Goal: Transaction & Acquisition: Purchase product/service

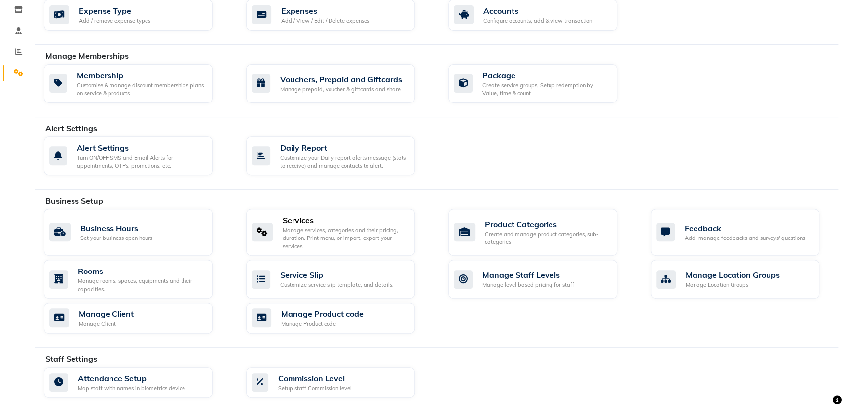
click at [296, 228] on div "Manage services, categories and their pricing, duration. Print menu, or import,…" at bounding box center [345, 238] width 124 height 25
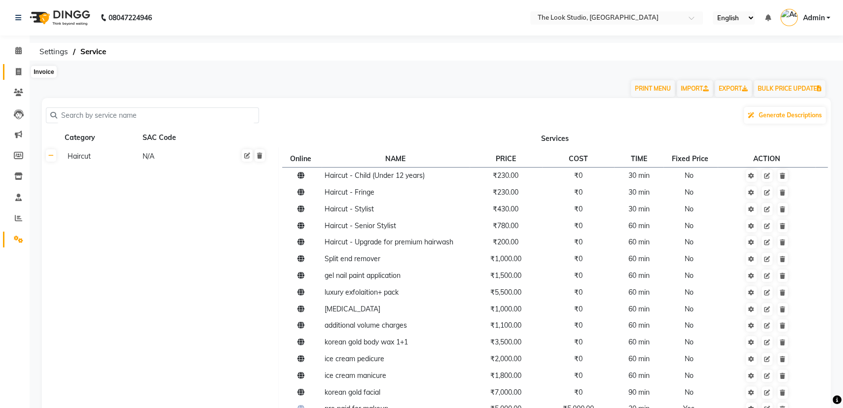
click at [18, 75] on icon at bounding box center [18, 71] width 5 height 7
select select "service"
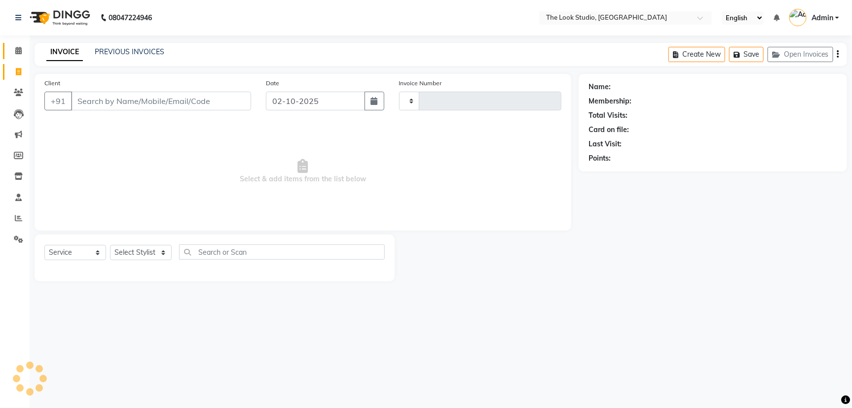
type input "0916"
select select "6149"
click at [18, 53] on icon at bounding box center [18, 50] width 6 height 7
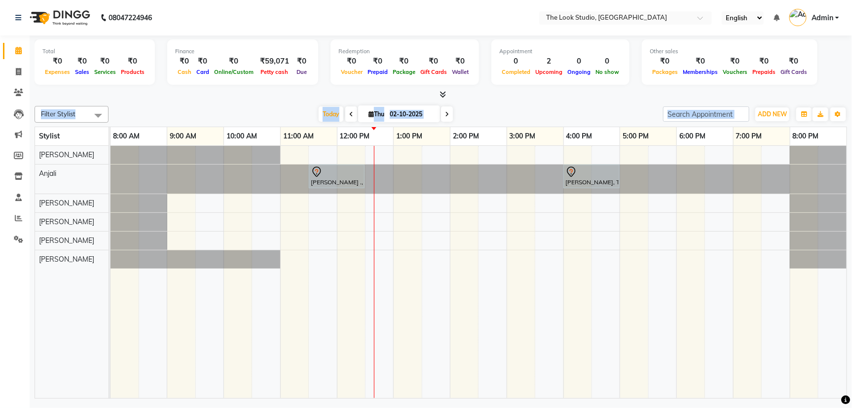
drag, startPoint x: 851, startPoint y: 158, endPoint x: 843, endPoint y: 78, distance: 80.4
click at [843, 78] on div "Total ₹0 Expenses ₹0 Sales ₹0 Services ₹0 Products Finance ₹0 Cash ₹0 Card ₹0 O…" at bounding box center [441, 219] width 822 height 366
click at [528, 103] on div "Filter Stylist Select All [PERSON_NAME] [PERSON_NAME] [PERSON_NAME] [PERSON_NAM…" at bounding box center [441, 250] width 813 height 297
click at [17, 93] on icon at bounding box center [18, 92] width 9 height 7
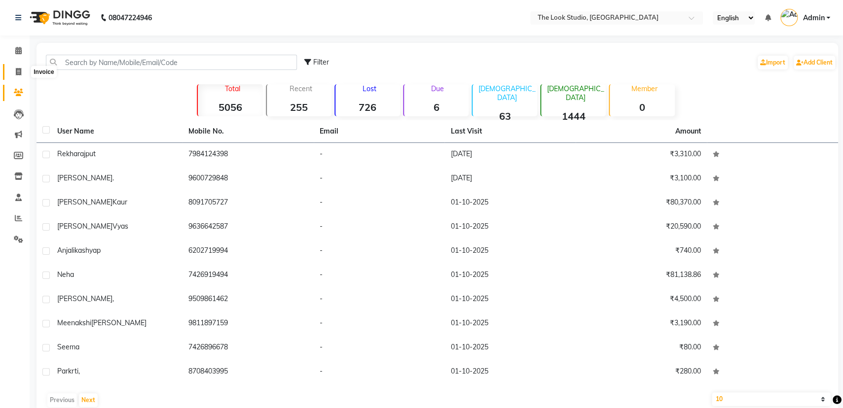
click at [15, 73] on span at bounding box center [18, 72] width 17 height 11
select select "service"
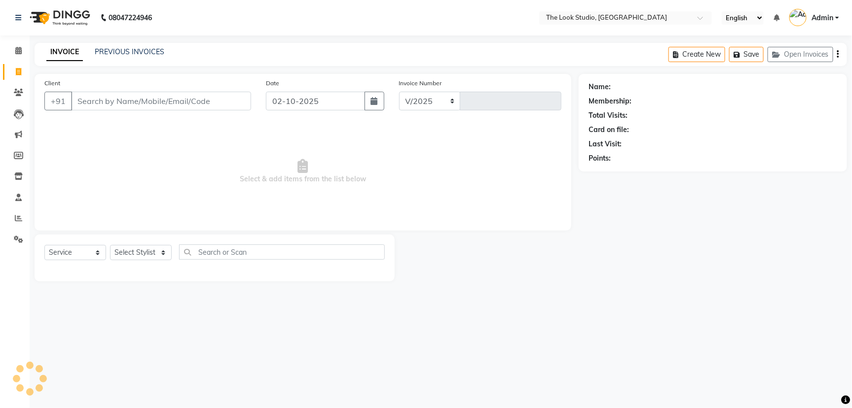
select select "6149"
type input "0916"
click at [15, 238] on icon at bounding box center [18, 239] width 9 height 7
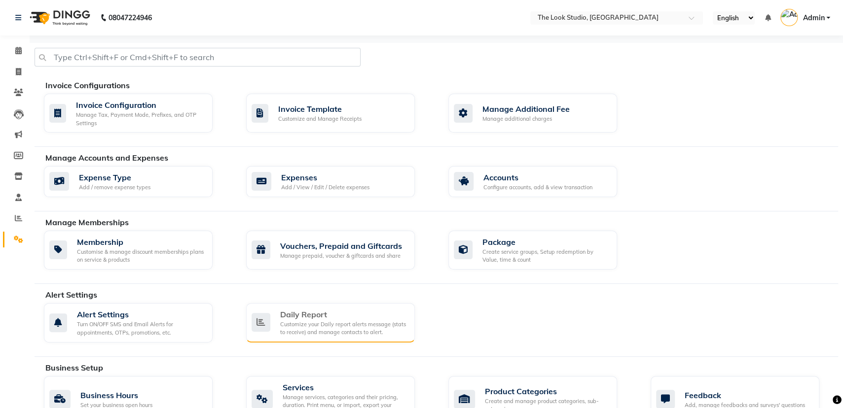
click at [296, 322] on div "Customize your Daily report alerts message (stats to receive) and manage contac…" at bounding box center [343, 329] width 127 height 16
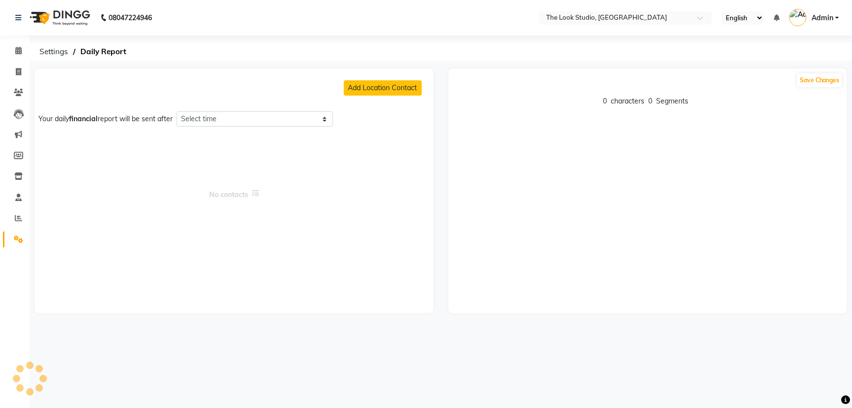
select select "1350"
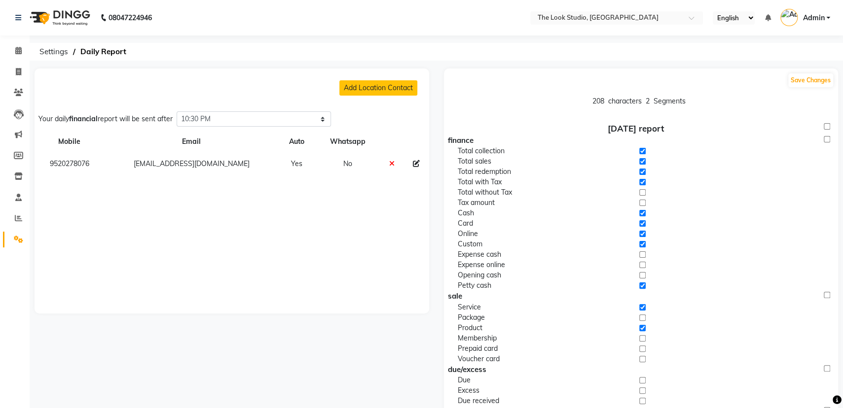
click at [197, 211] on div "Add Location Contact Your daily financial report will be sent after Select time…" at bounding box center [232, 191] width 395 height 245
click at [344, 162] on td "No" at bounding box center [347, 164] width 65 height 22
click at [344, 163] on td "No" at bounding box center [347, 164] width 65 height 22
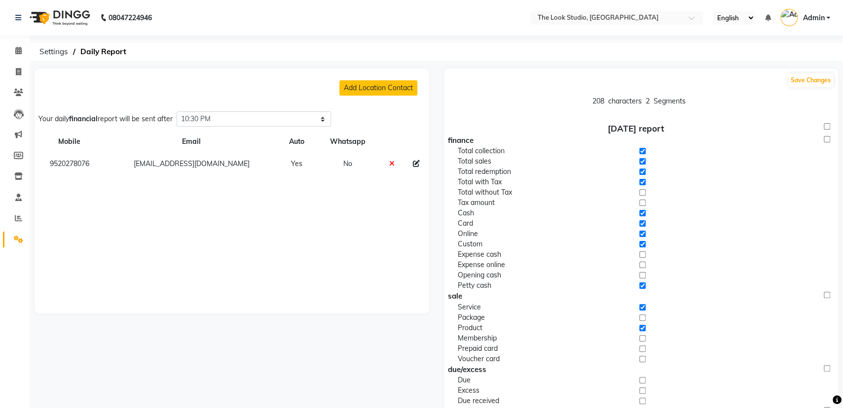
click at [418, 161] on icon at bounding box center [416, 163] width 7 height 7
select select
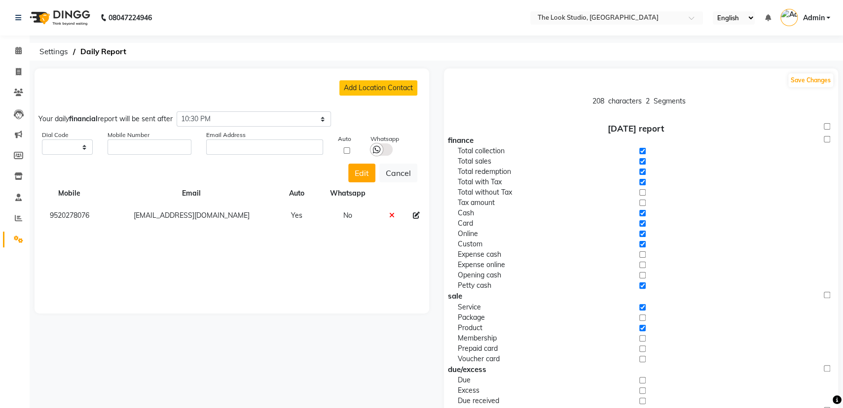
click at [356, 308] on div "Add Location Contact Your daily financial report will be sent after Select time…" at bounding box center [232, 191] width 395 height 245
click at [384, 146] on label at bounding box center [381, 150] width 22 height 12
click at [0, 0] on input "checkbox" at bounding box center [0, 0] width 0 height 0
click at [397, 338] on div "Add Location Contact Your daily financial report will be sent after Select time…" at bounding box center [231, 386] width 409 height 635
drag, startPoint x: 386, startPoint y: 338, endPoint x: 391, endPoint y: 275, distance: 62.8
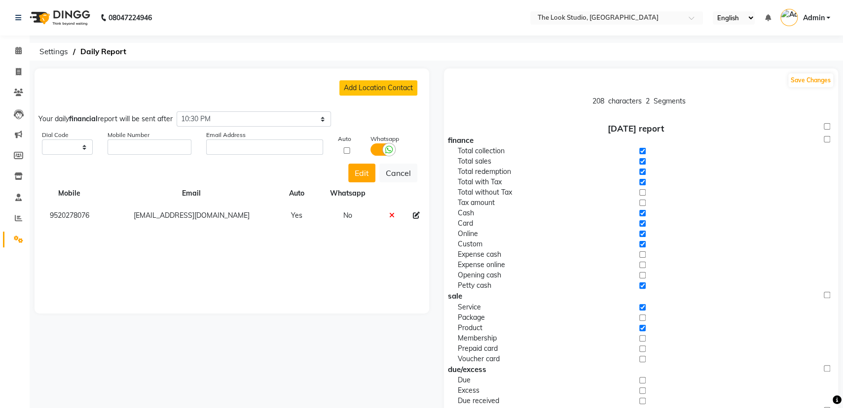
click at [385, 338] on div "Add Location Contact Your daily financial report will be sent after Select time…" at bounding box center [231, 386] width 409 height 635
click at [434, 80] on div "Add Location Contact Your daily financial report will be sent after Select time…" at bounding box center [231, 386] width 409 height 635
click at [17, 228] on li "Reports" at bounding box center [15, 218] width 30 height 21
click at [17, 221] on icon at bounding box center [18, 218] width 7 height 7
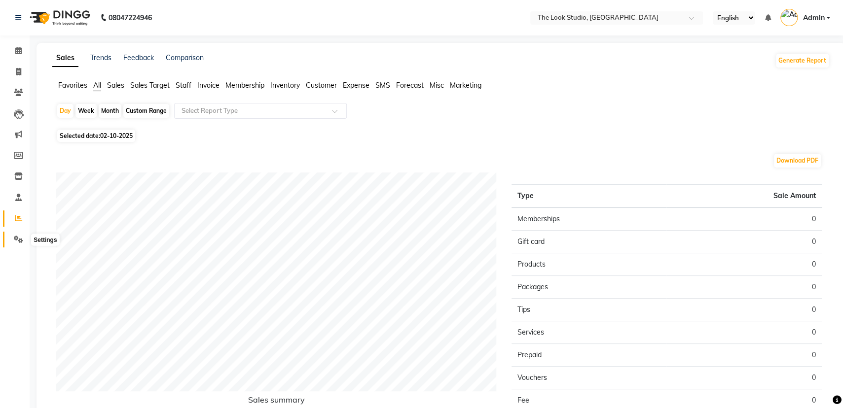
click at [15, 241] on icon at bounding box center [18, 239] width 9 height 7
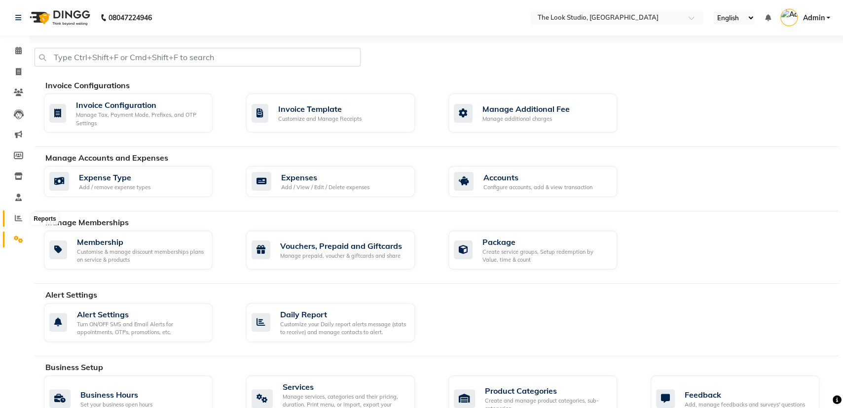
click at [18, 215] on icon at bounding box center [18, 218] width 7 height 7
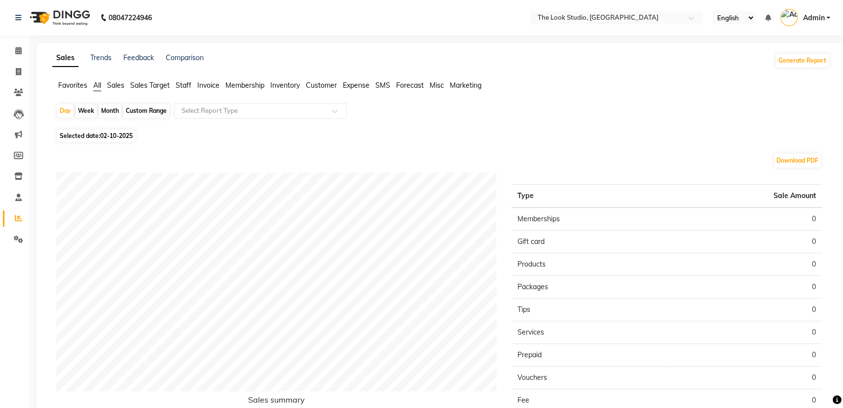
scroll to position [82, 0]
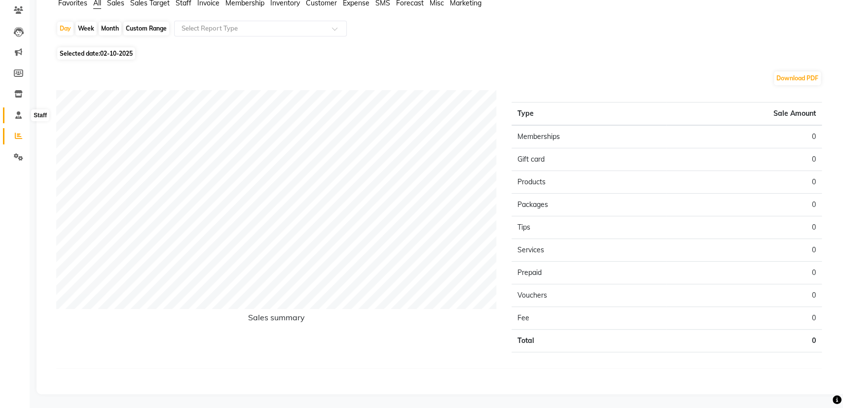
click at [18, 117] on icon at bounding box center [18, 114] width 6 height 7
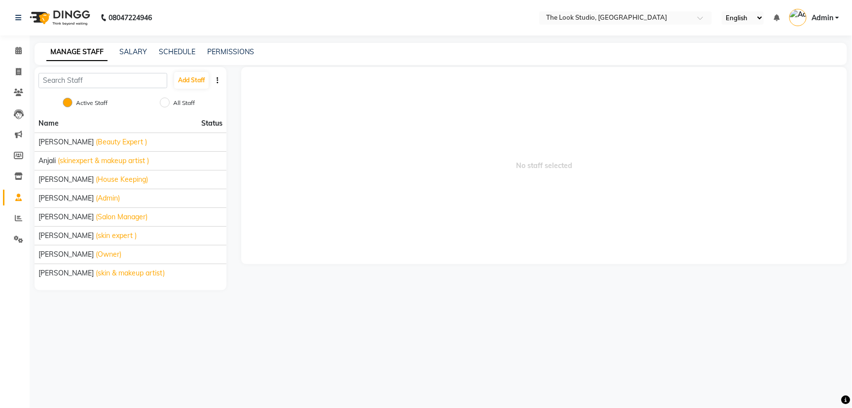
drag, startPoint x: 851, startPoint y: 321, endPoint x: 591, endPoint y: 343, distance: 260.9
click at [841, 408] on html "08047224946 Select Location × The Look Studio, Sardarpura English ENGLISH Españ…" at bounding box center [426, 204] width 852 height 408
click at [17, 233] on link "Settings" at bounding box center [15, 240] width 24 height 16
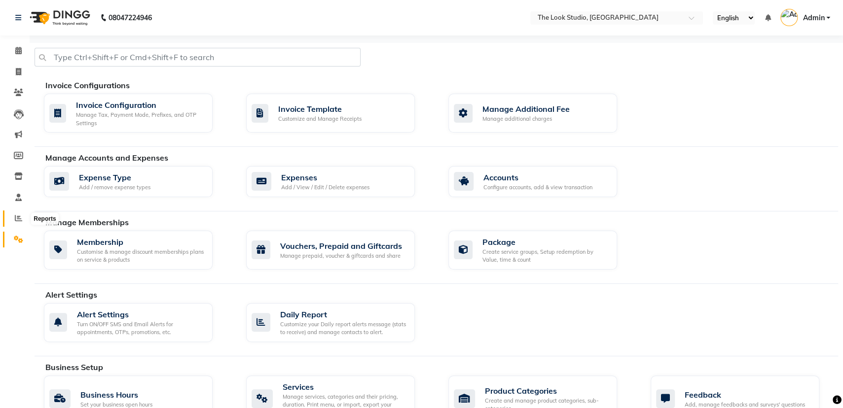
click at [16, 220] on icon at bounding box center [18, 218] width 7 height 7
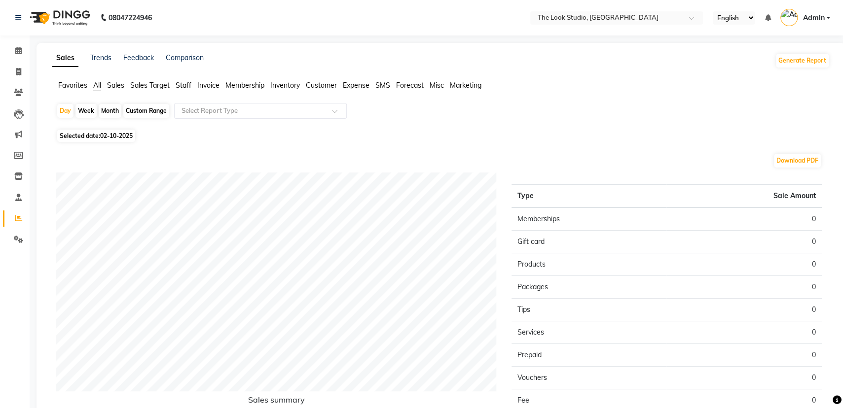
scroll to position [82, 0]
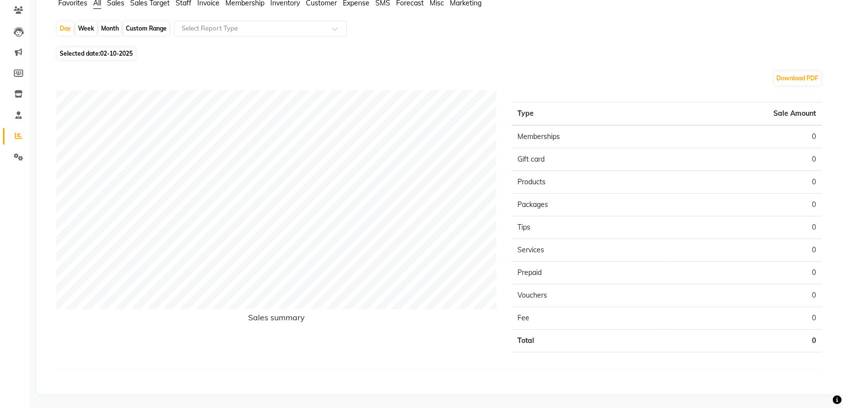
click at [20, 148] on li "Settings" at bounding box center [15, 157] width 30 height 21
click at [19, 122] on link "Staff" at bounding box center [15, 116] width 24 height 16
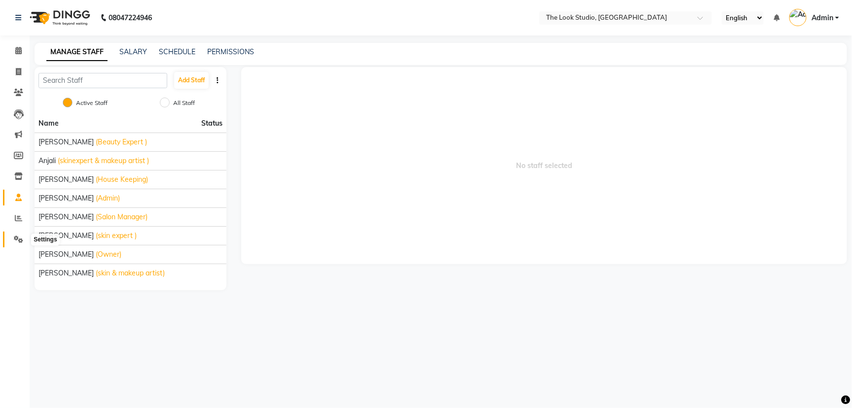
click at [21, 241] on icon at bounding box center [18, 239] width 9 height 7
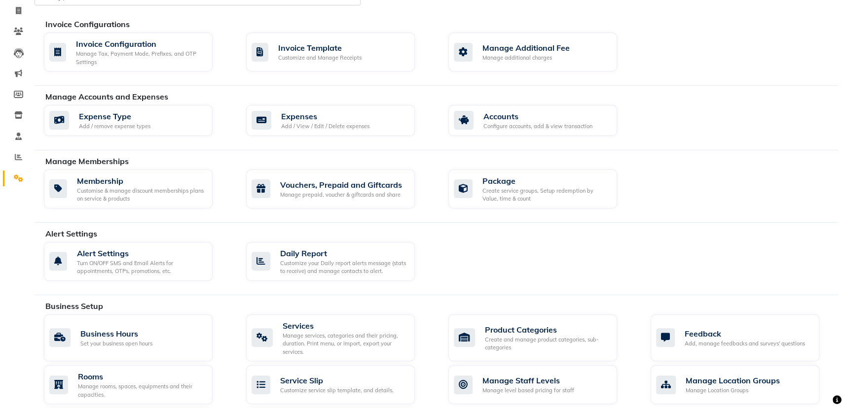
scroll to position [59, 0]
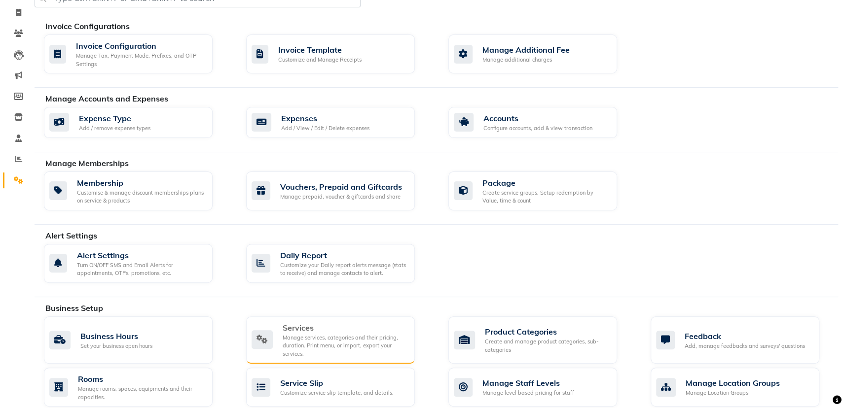
click at [301, 342] on div "Manage services, categories and their pricing, duration. Print menu, or import,…" at bounding box center [345, 346] width 124 height 25
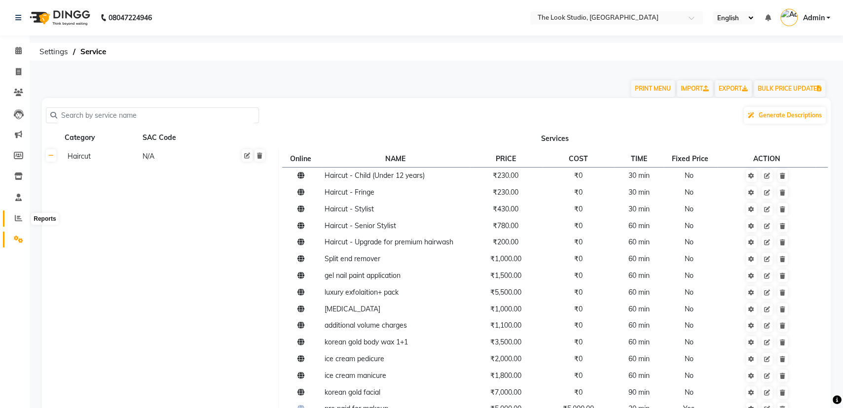
click at [17, 221] on icon at bounding box center [18, 218] width 7 height 7
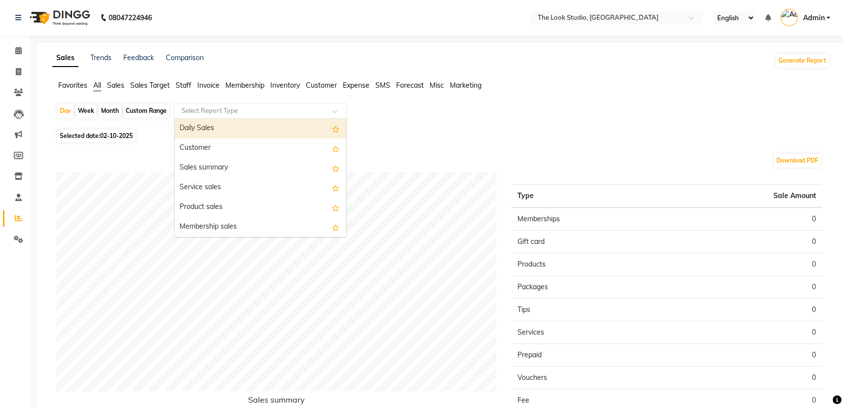
click at [213, 109] on input "text" at bounding box center [251, 111] width 142 height 10
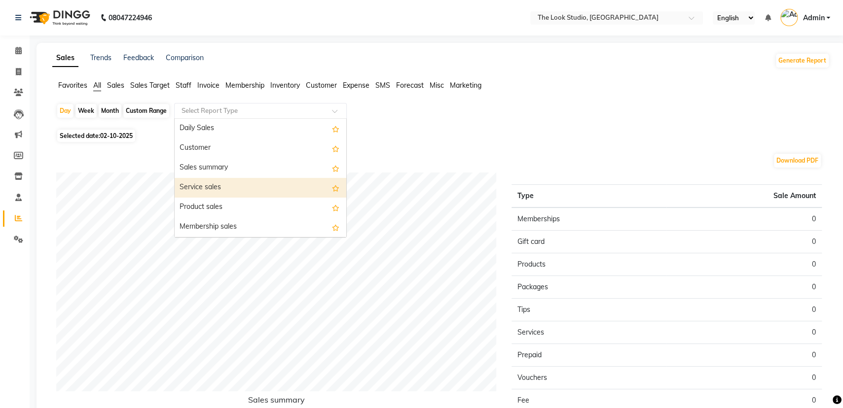
click at [215, 192] on div "Service sales" at bounding box center [261, 188] width 172 height 20
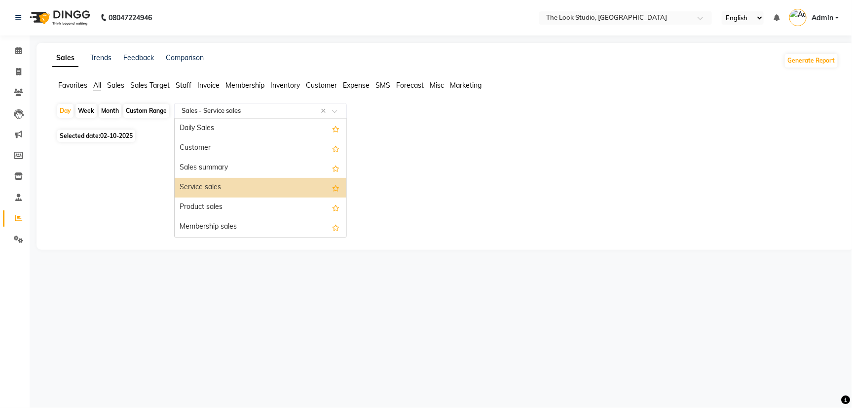
click at [207, 111] on input "text" at bounding box center [251, 111] width 142 height 10
click at [132, 107] on div "Custom Range" at bounding box center [146, 111] width 46 height 14
select select "10"
select select "2025"
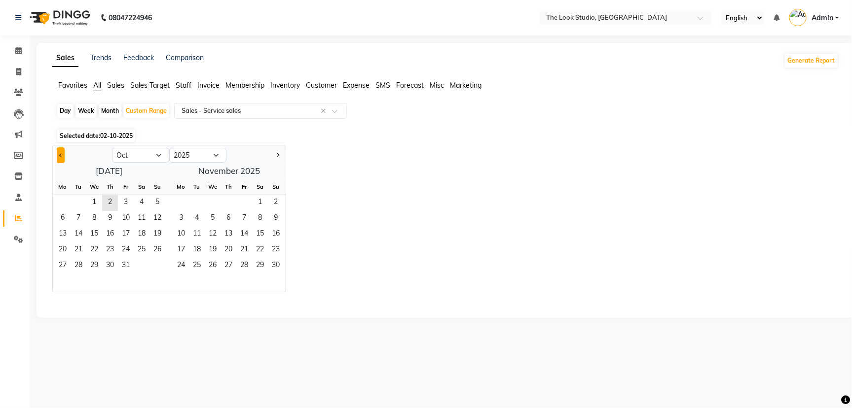
click at [62, 153] on button "Previous month" at bounding box center [61, 156] width 8 height 16
click at [98, 229] on span "17" at bounding box center [94, 235] width 16 height 16
click at [97, 232] on span "17" at bounding box center [94, 235] width 16 height 16
click at [98, 232] on span "17" at bounding box center [94, 235] width 16 height 16
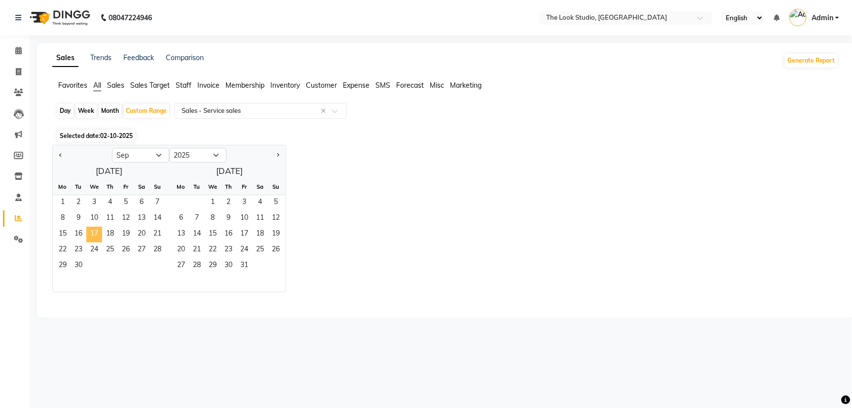
click at [98, 230] on span "17" at bounding box center [94, 235] width 16 height 16
click at [98, 229] on span "17" at bounding box center [94, 235] width 16 height 16
click at [97, 231] on span "17" at bounding box center [94, 235] width 16 height 16
click at [278, 153] on span "Next month" at bounding box center [277, 154] width 3 height 3
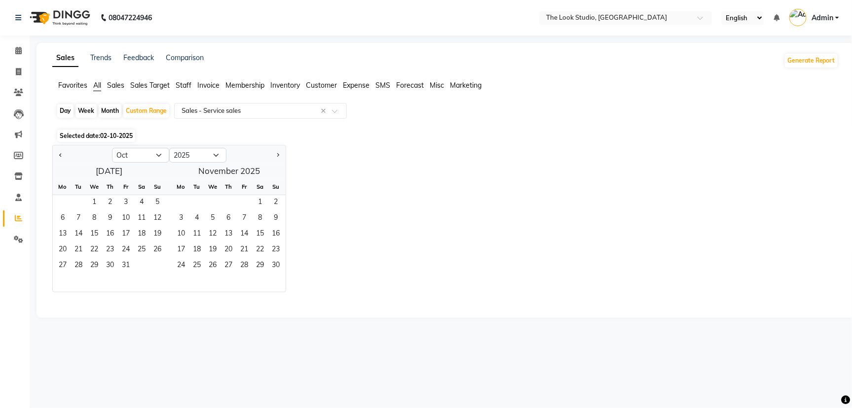
click at [65, 156] on div at bounding box center [82, 156] width 59 height 16
click at [62, 155] on button "Previous month" at bounding box center [61, 156] width 8 height 16
click at [211, 232] on span "17" at bounding box center [213, 235] width 16 height 16
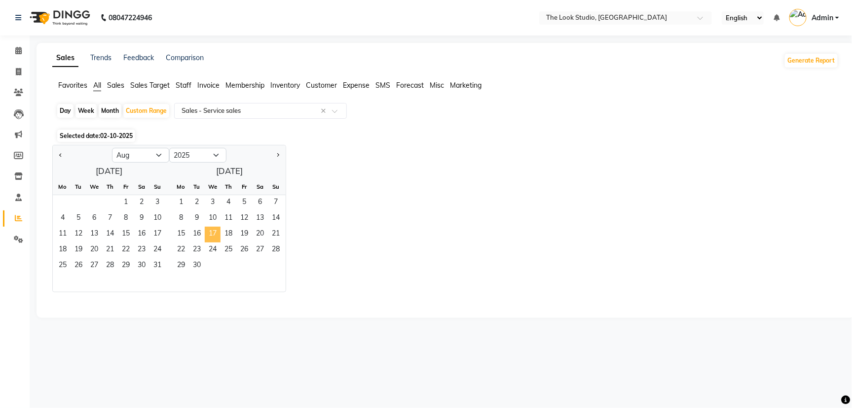
click at [211, 232] on span "17" at bounding box center [213, 235] width 16 height 16
click at [278, 154] on span "Next month" at bounding box center [277, 154] width 3 height 3
select select "9"
click at [98, 230] on span "17" at bounding box center [94, 235] width 16 height 16
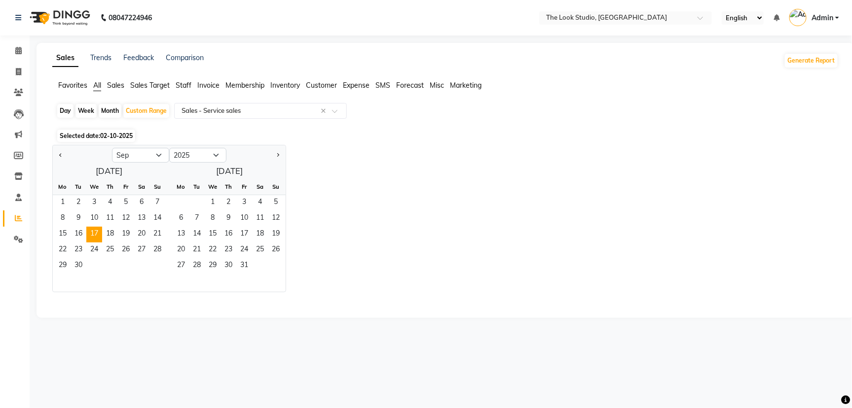
click at [105, 112] on div "Month" at bounding box center [110, 111] width 23 height 14
select select "9"
select select "2025"
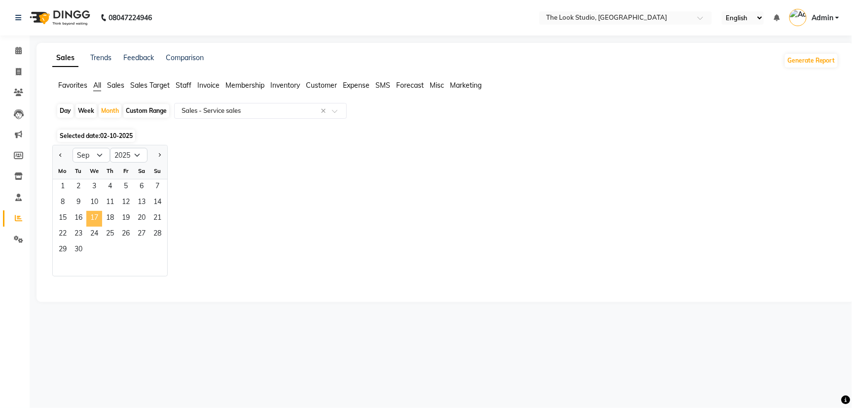
click at [97, 217] on span "17" at bounding box center [94, 219] width 16 height 16
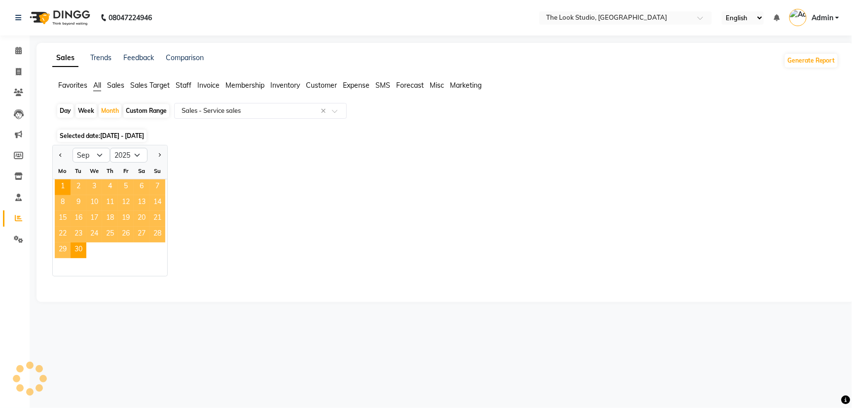
select select "full_report"
select select "csv"
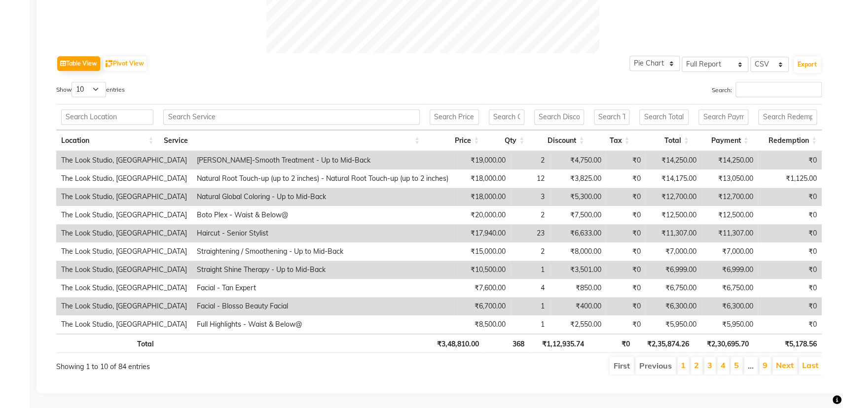
scroll to position [453, 0]
click at [788, 361] on link "Next" at bounding box center [785, 366] width 18 height 10
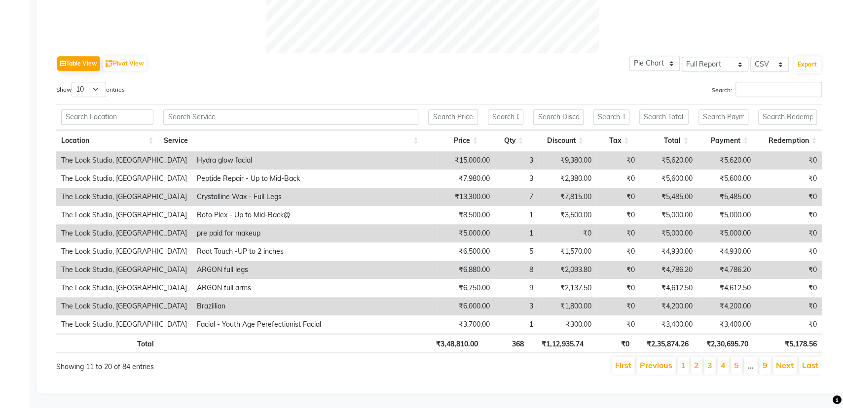
click at [788, 361] on link "Next" at bounding box center [785, 366] width 18 height 10
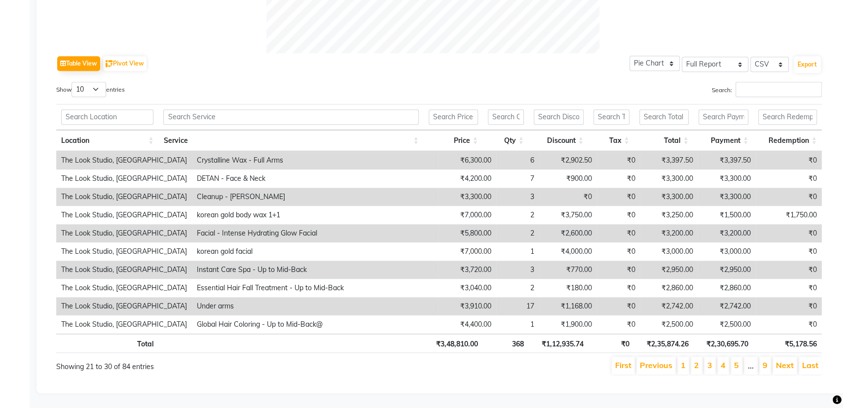
click at [788, 361] on link "Next" at bounding box center [785, 366] width 18 height 10
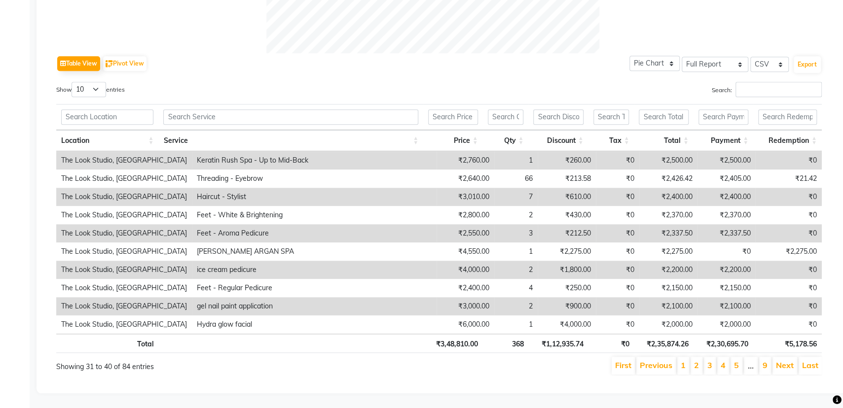
click at [788, 361] on link "Next" at bounding box center [785, 366] width 18 height 10
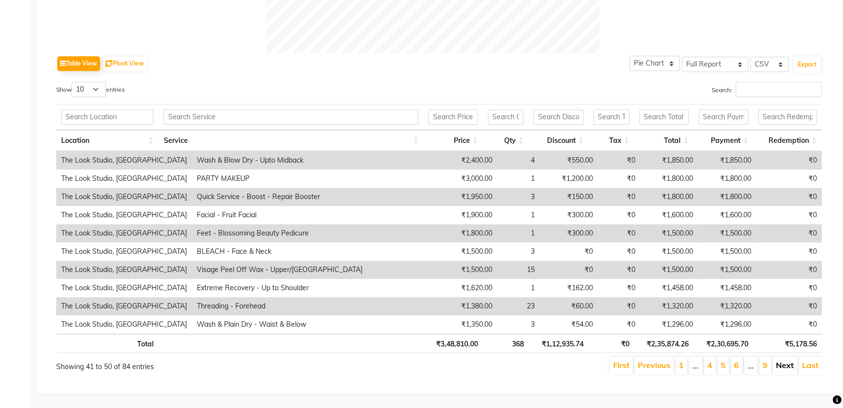
click at [788, 361] on link "Next" at bounding box center [785, 366] width 18 height 10
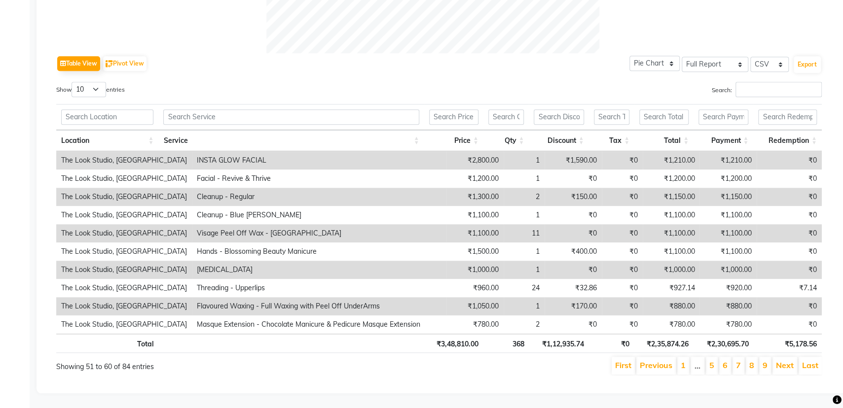
click at [788, 361] on link "Next" at bounding box center [785, 366] width 18 height 10
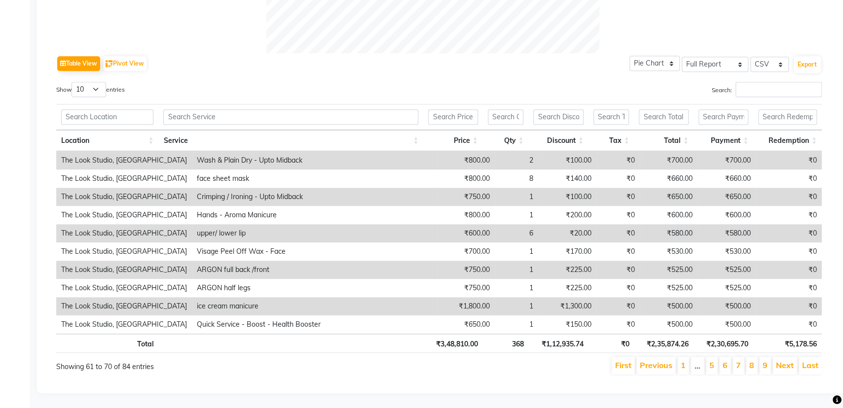
click at [788, 361] on link "Next" at bounding box center [785, 366] width 18 height 10
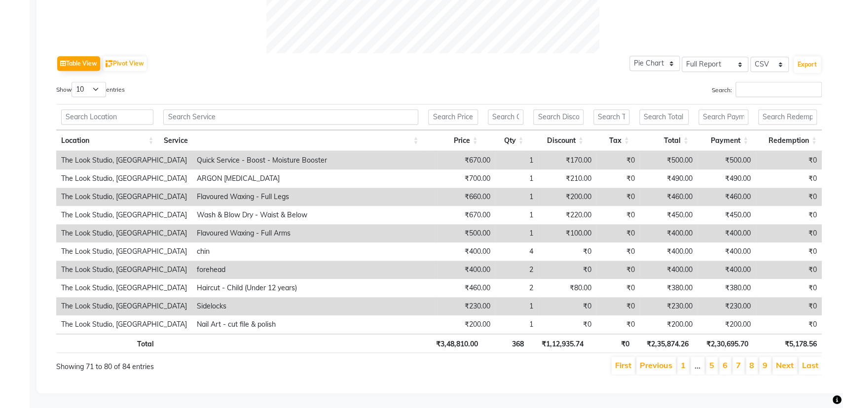
click at [788, 361] on link "Next" at bounding box center [785, 366] width 18 height 10
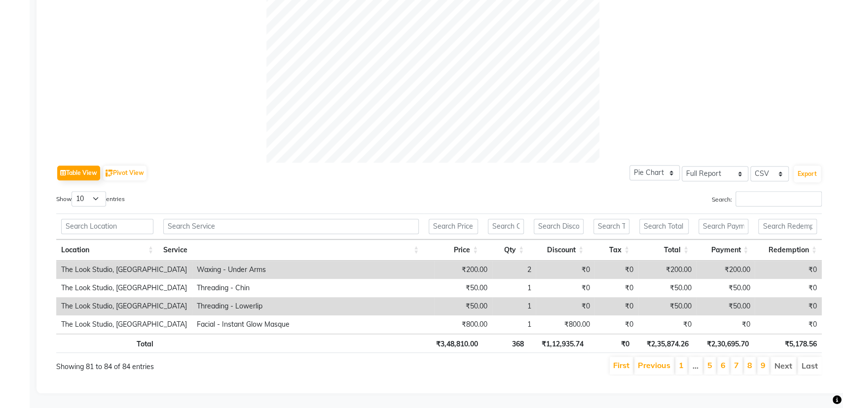
click at [788, 358] on li "Next" at bounding box center [784, 366] width 26 height 18
click at [787, 358] on li "Next" at bounding box center [784, 366] width 26 height 18
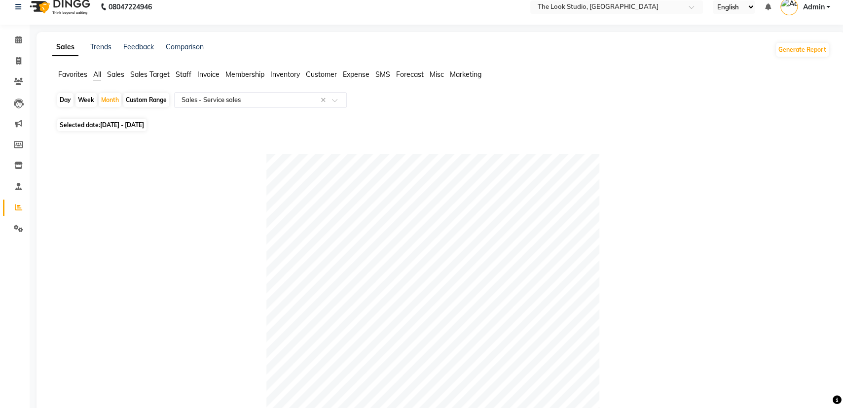
scroll to position [0, 0]
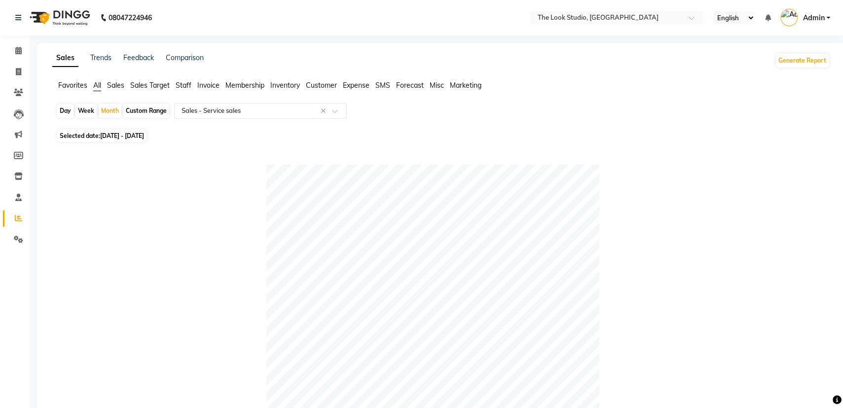
click at [87, 113] on div "Week" at bounding box center [85, 111] width 21 height 14
select select "9"
select select "2025"
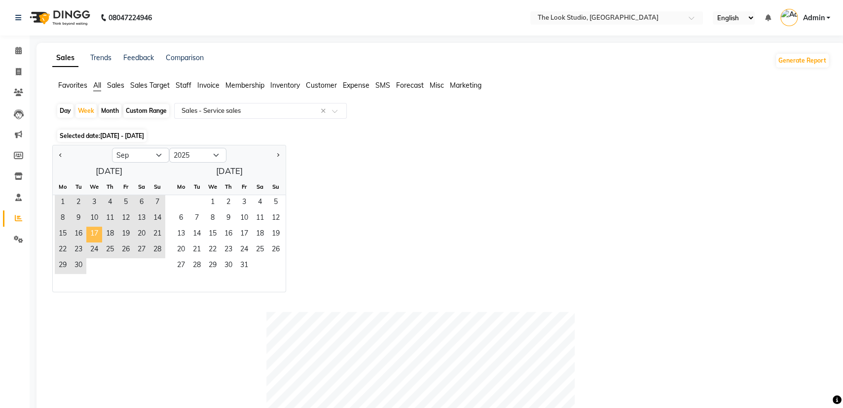
click at [100, 232] on span "17" at bounding box center [94, 235] width 16 height 16
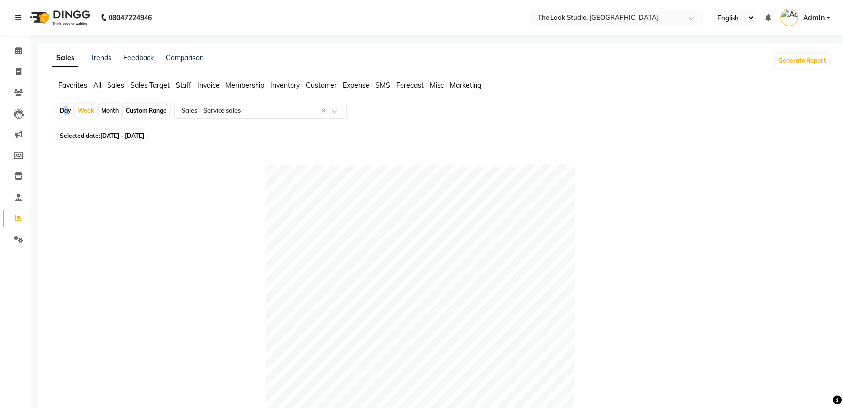
click at [62, 110] on div "Day" at bounding box center [65, 111] width 16 height 14
select select "9"
select select "2025"
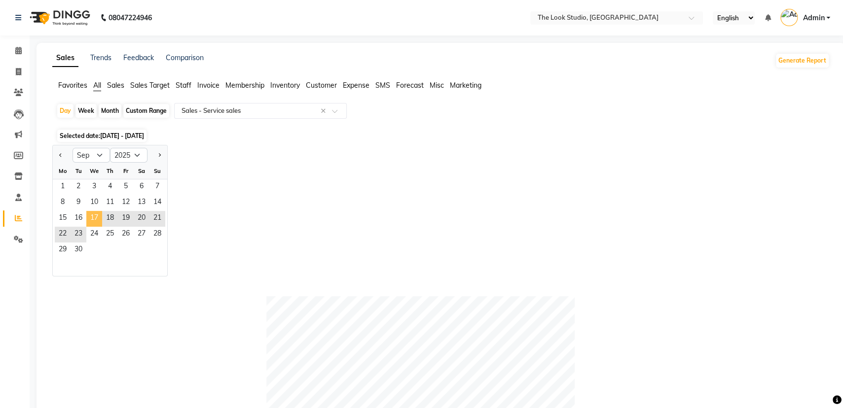
click at [93, 217] on span "17" at bounding box center [94, 219] width 16 height 16
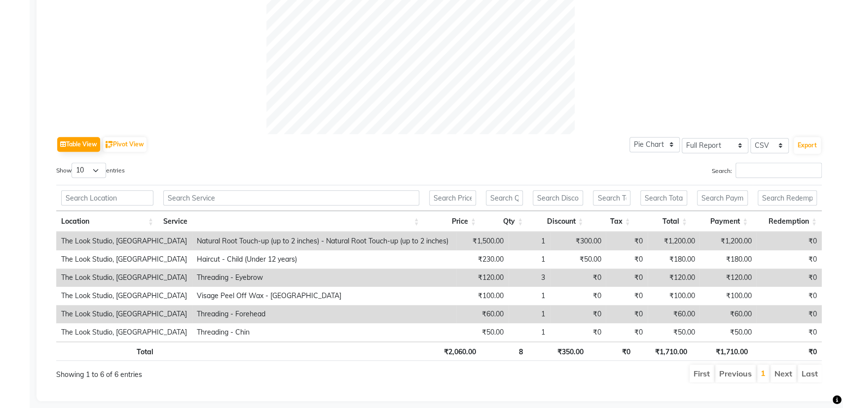
scroll to position [355, 0]
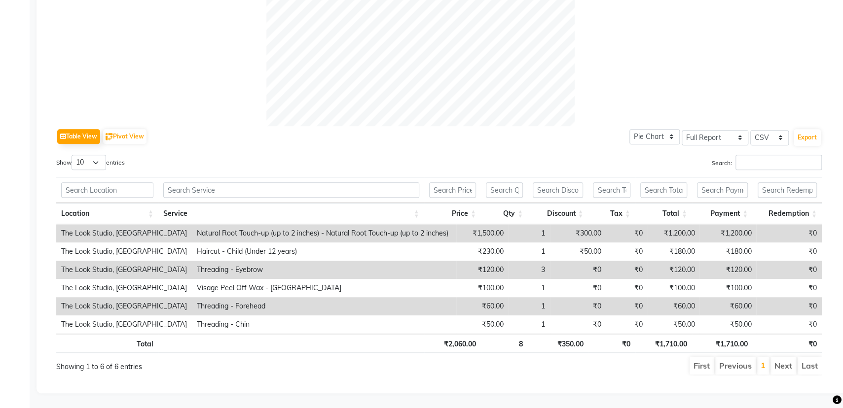
click at [793, 358] on li "Next" at bounding box center [784, 366] width 26 height 18
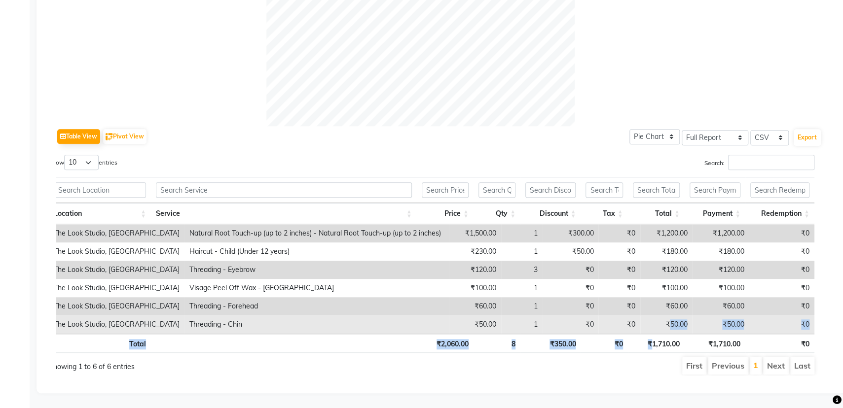
click at [663, 320] on div "Location Service Price Qty Discount Tax Total Payment Redemption Location Servi…" at bounding box center [432, 265] width 766 height 182
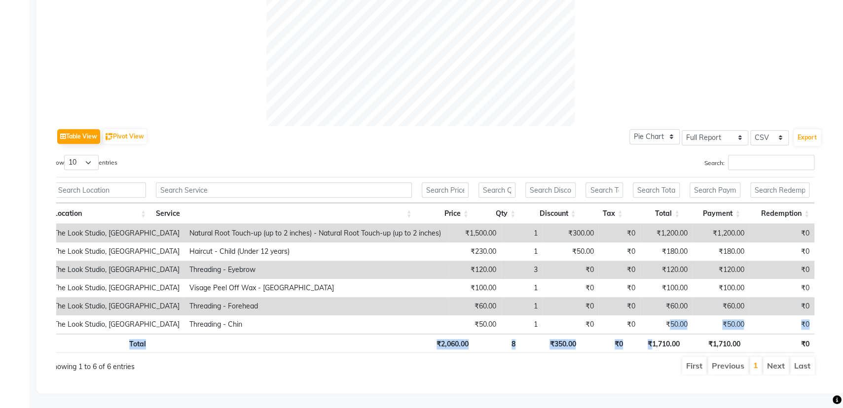
click at [775, 357] on li "Next" at bounding box center [776, 366] width 26 height 18
click at [796, 357] on li "Last" at bounding box center [802, 366] width 24 height 18
click at [742, 357] on li "Previous" at bounding box center [728, 366] width 40 height 18
click at [738, 357] on li "Previous" at bounding box center [728, 366] width 40 height 18
click at [527, 197] on div "Table View Pivot View Pie Chart Bar Chart Select Full Report Filtered Report Se…" at bounding box center [439, 97] width 766 height 558
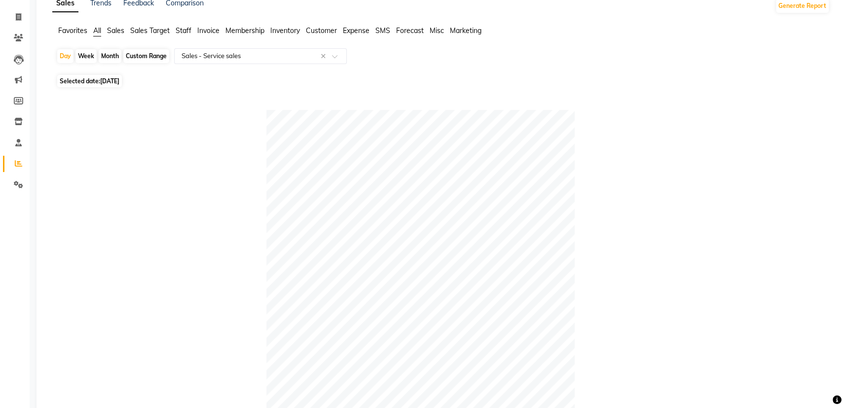
scroll to position [53, 0]
click at [152, 56] on div "Custom Range" at bounding box center [146, 58] width 46 height 14
select select "9"
select select "2025"
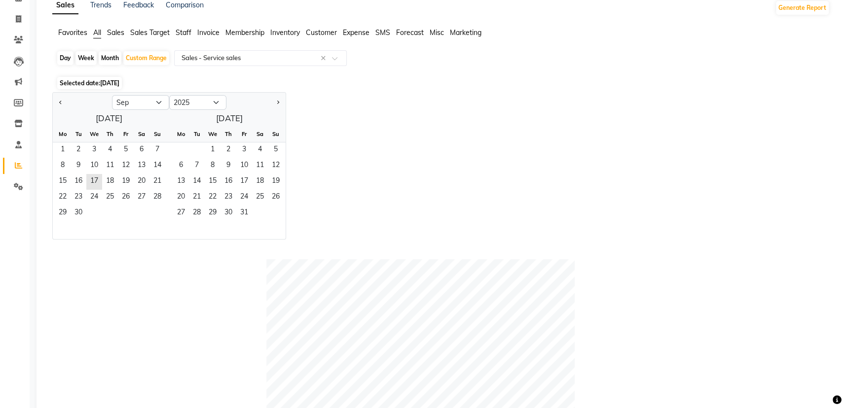
click at [67, 58] on div "Day" at bounding box center [65, 58] width 16 height 14
select select "9"
select select "2025"
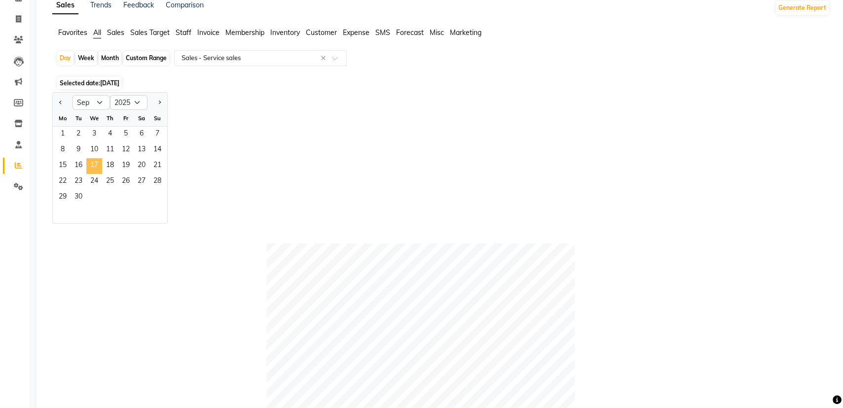
click at [97, 163] on span "17" at bounding box center [94, 166] width 16 height 16
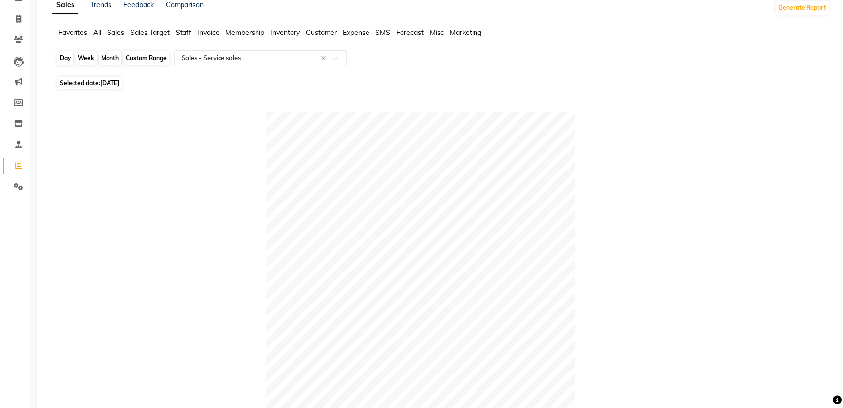
click at [66, 58] on div "Day" at bounding box center [65, 58] width 16 height 14
select select "9"
select select "2025"
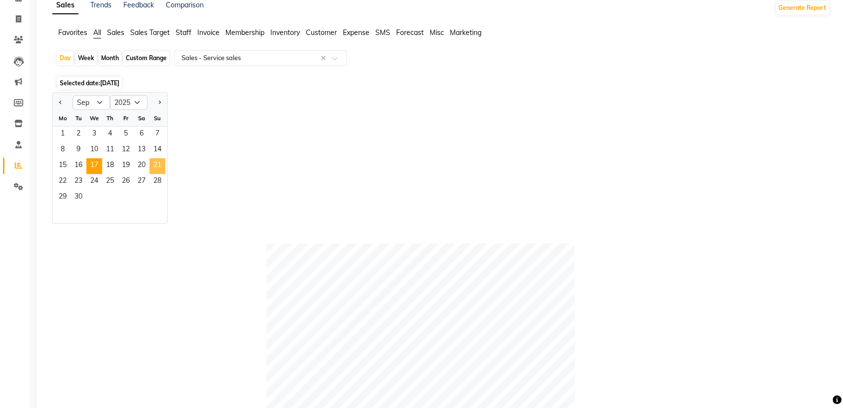
click at [154, 169] on span "21" at bounding box center [157, 166] width 16 height 16
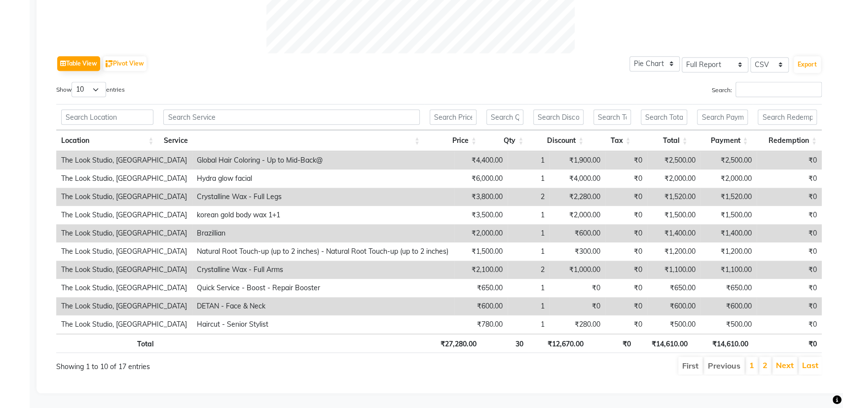
scroll to position [0, 7]
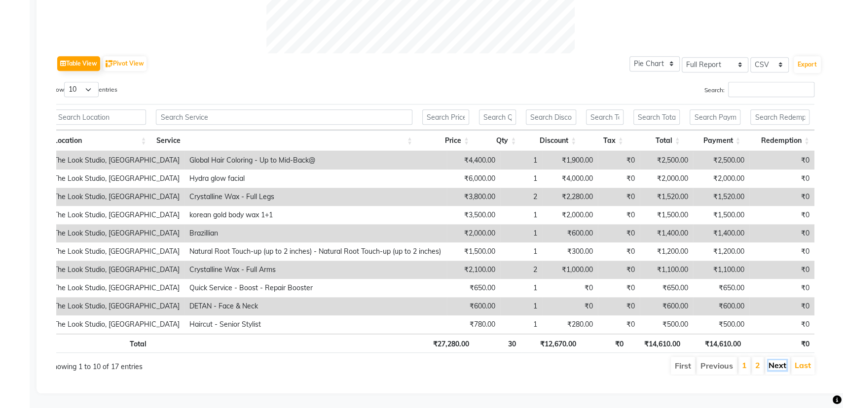
click at [785, 361] on link "Next" at bounding box center [778, 366] width 18 height 10
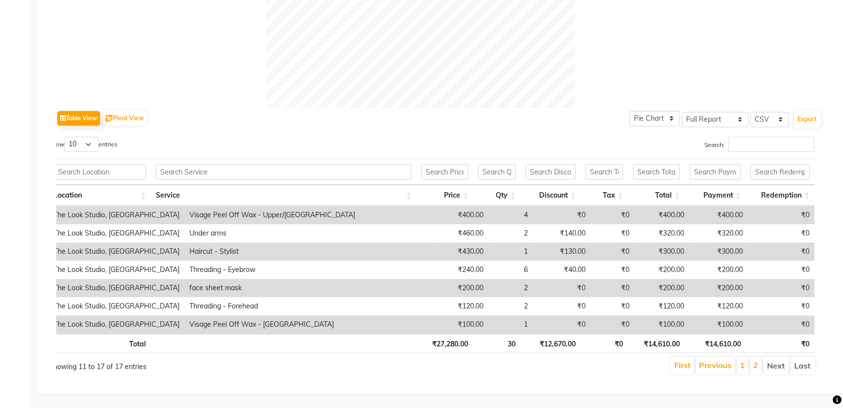
click at [785, 357] on li "Next" at bounding box center [776, 366] width 26 height 18
click at [679, 361] on link "First" at bounding box center [682, 366] width 16 height 10
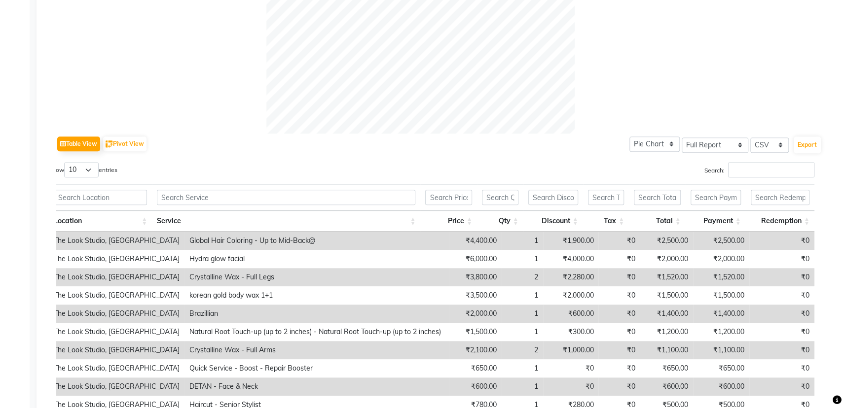
scroll to position [274, 0]
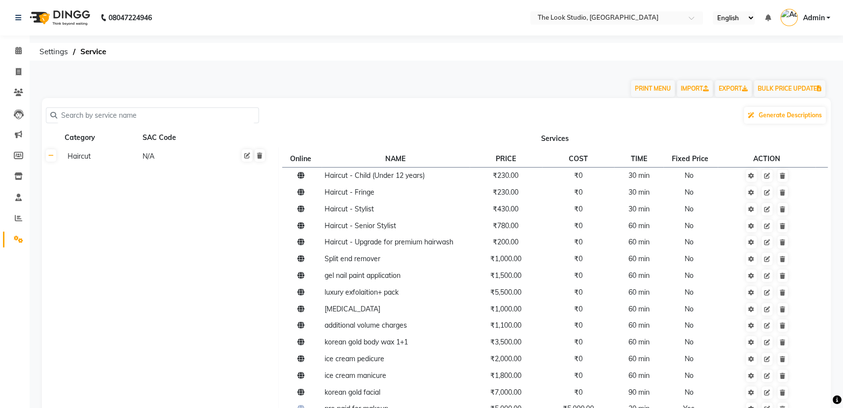
click at [17, 40] on li "Calendar" at bounding box center [15, 50] width 30 height 21
click at [22, 50] on span at bounding box center [18, 50] width 17 height 11
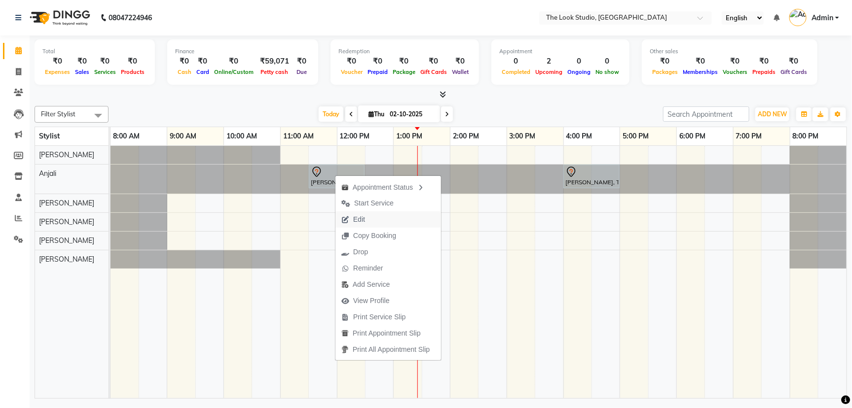
click at [380, 216] on button "Edit" at bounding box center [388, 220] width 106 height 16
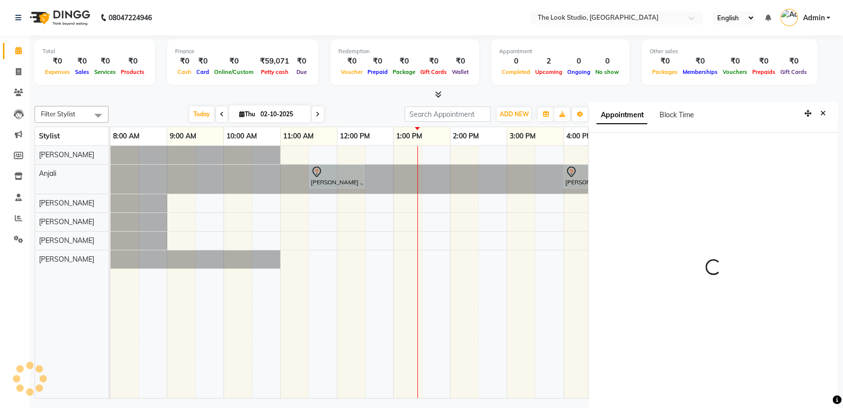
scroll to position [2, 0]
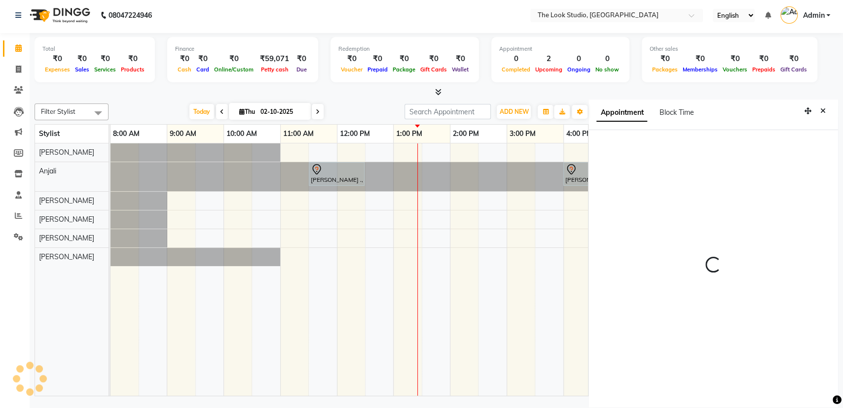
select select "tentative"
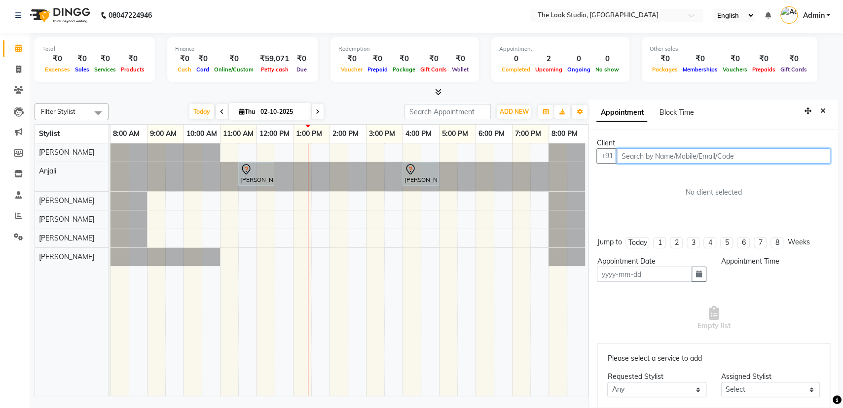
type input "02-10-2025"
select select "690"
select select "45012"
select select "3019"
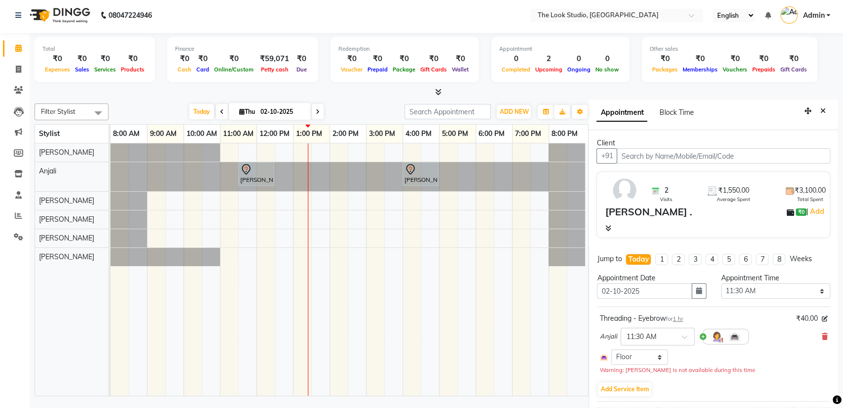
click at [609, 229] on icon at bounding box center [608, 228] width 6 height 7
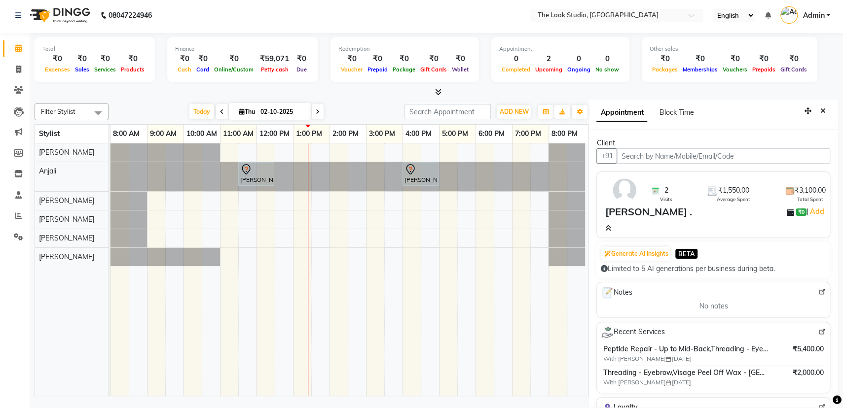
click at [607, 228] on icon at bounding box center [608, 228] width 6 height 7
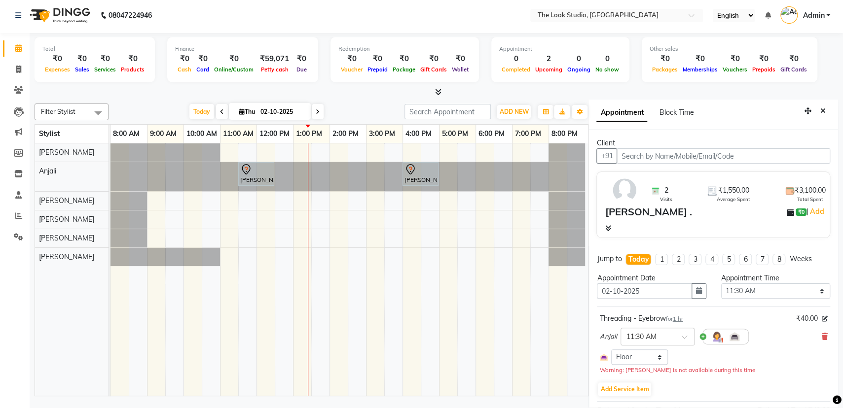
click at [605, 228] on icon at bounding box center [608, 228] width 6 height 7
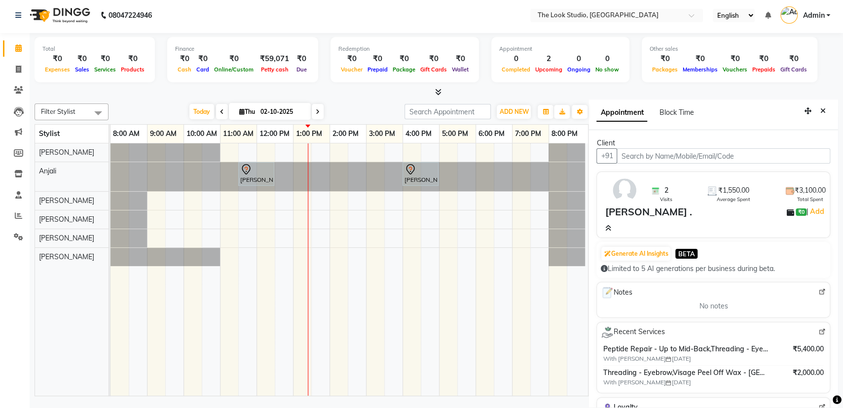
click at [605, 227] on icon at bounding box center [608, 228] width 6 height 7
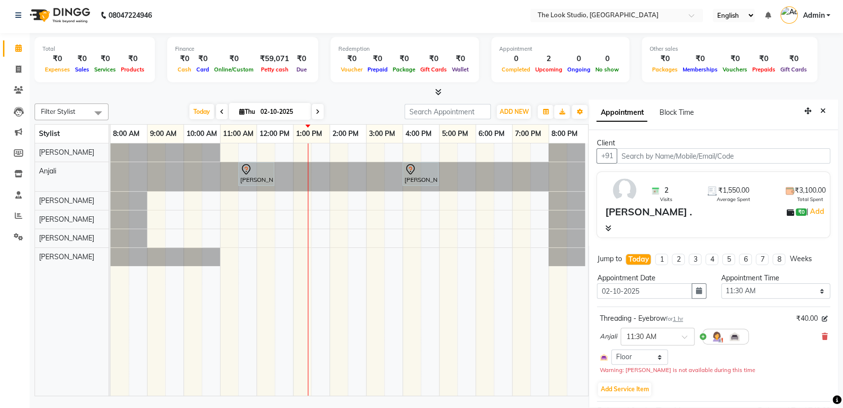
click at [605, 227] on icon at bounding box center [608, 228] width 6 height 7
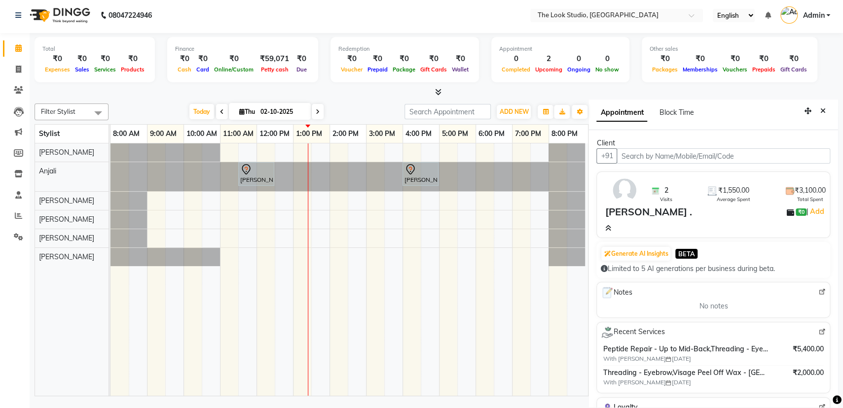
click at [605, 226] on icon at bounding box center [608, 228] width 6 height 7
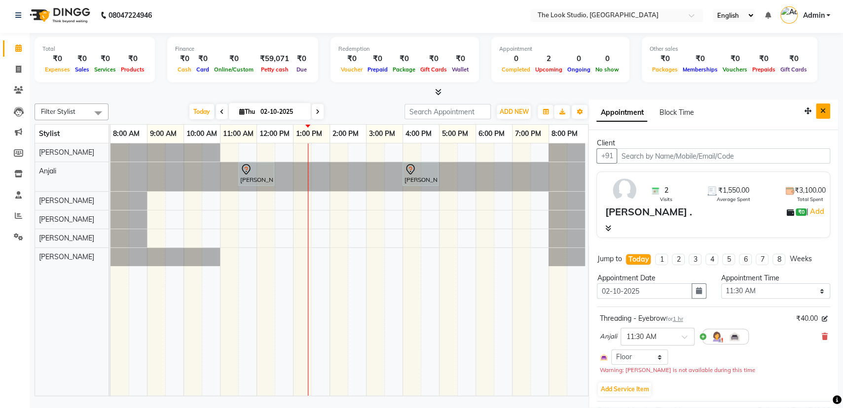
click at [820, 108] on icon "Close" at bounding box center [822, 111] width 5 height 7
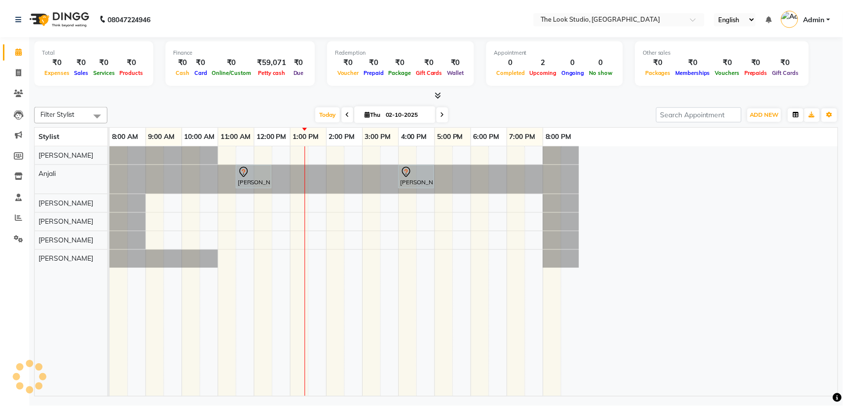
scroll to position [0, 0]
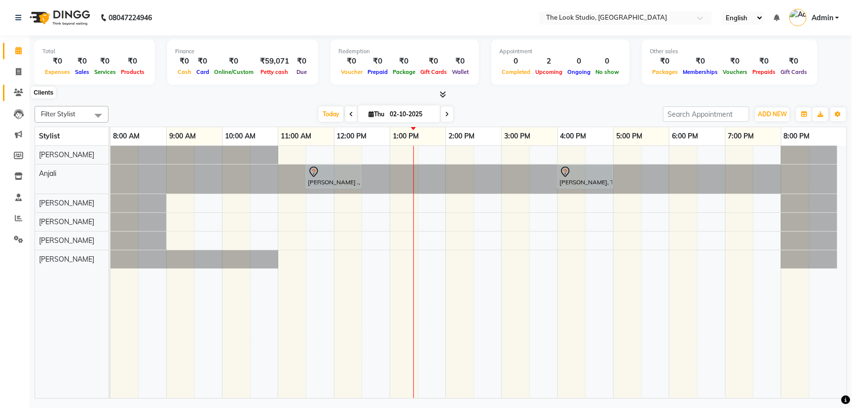
click at [17, 90] on icon at bounding box center [18, 92] width 9 height 7
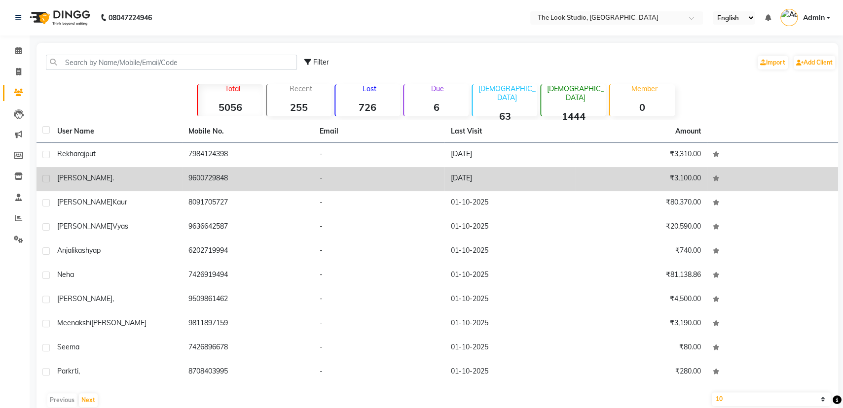
click at [84, 174] on div "[PERSON_NAME] ." at bounding box center [116, 178] width 119 height 10
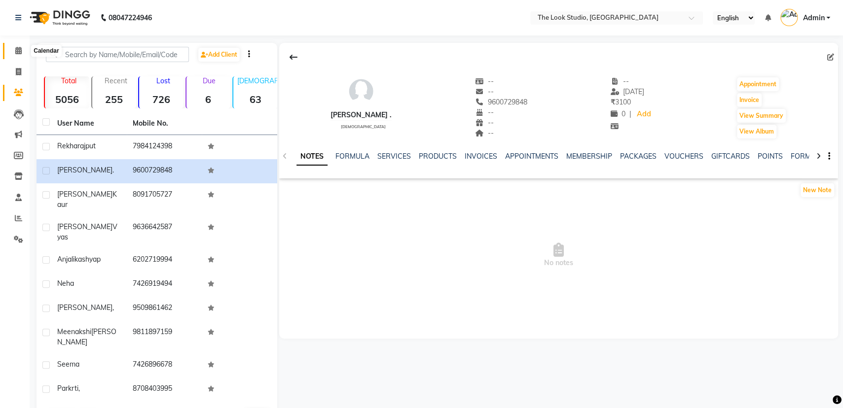
click at [19, 49] on icon at bounding box center [18, 50] width 6 height 7
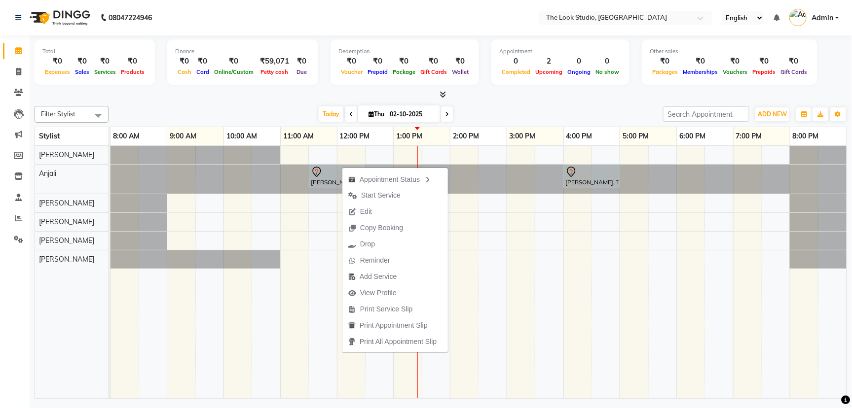
click at [378, 214] on button "Edit" at bounding box center [395, 212] width 106 height 16
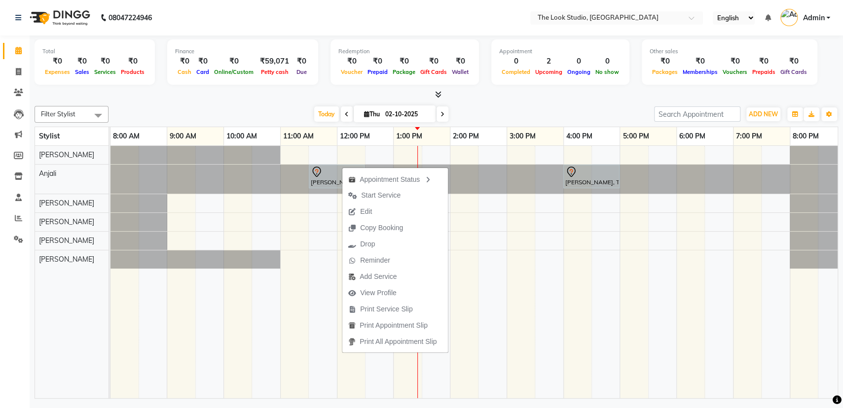
select select "tentative"
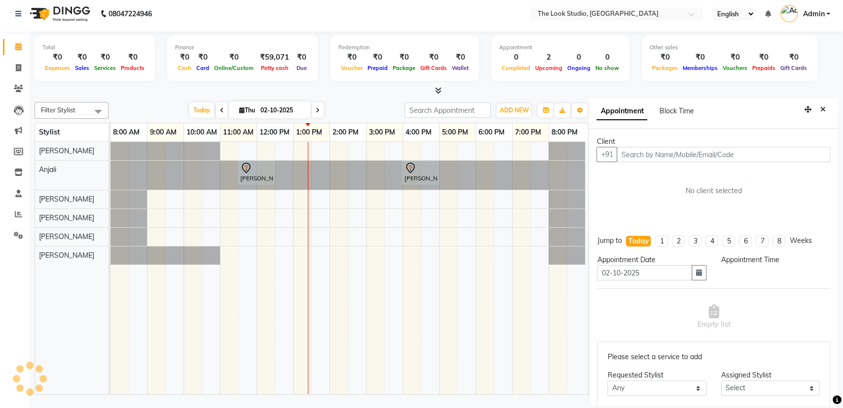
select select "45012"
select select "690"
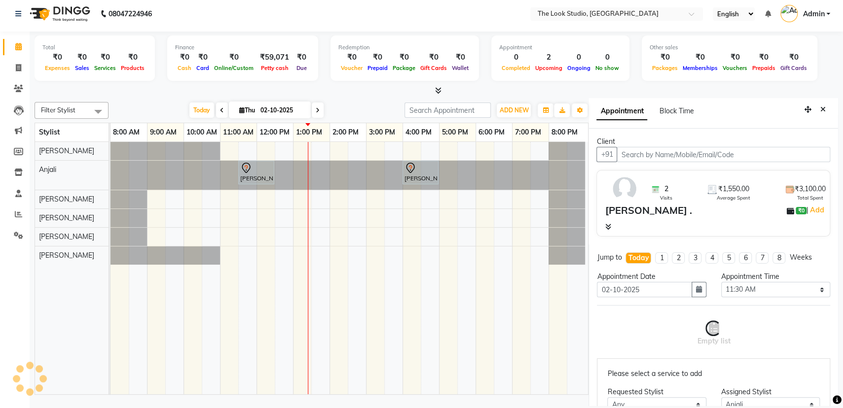
select select "3019"
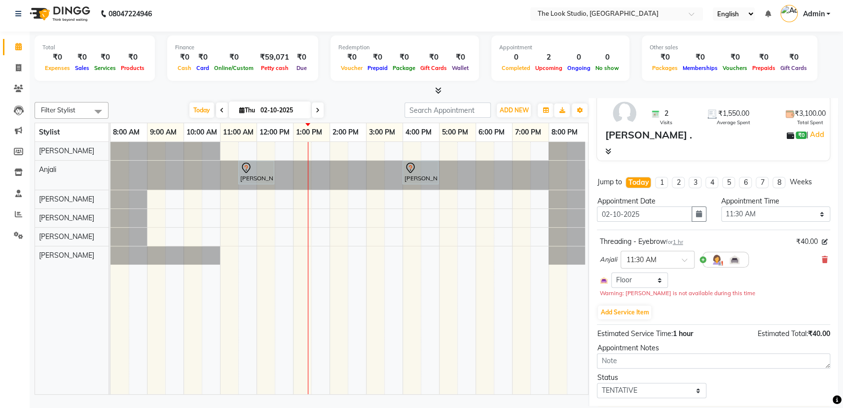
scroll to position [101, 0]
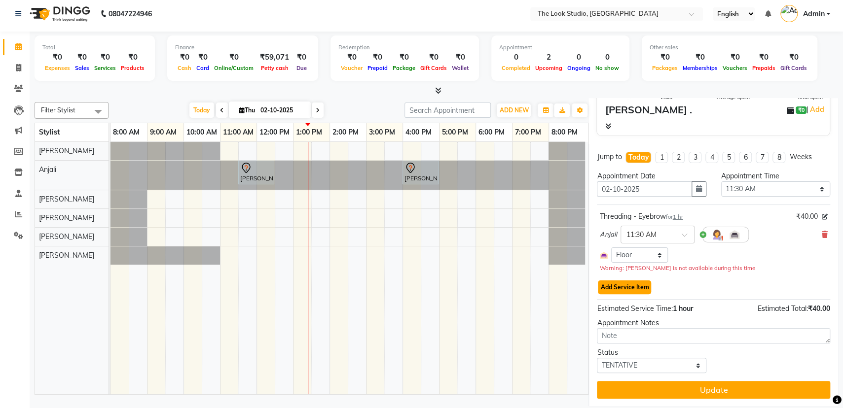
click at [605, 285] on button "Add Service Item" at bounding box center [624, 288] width 53 height 14
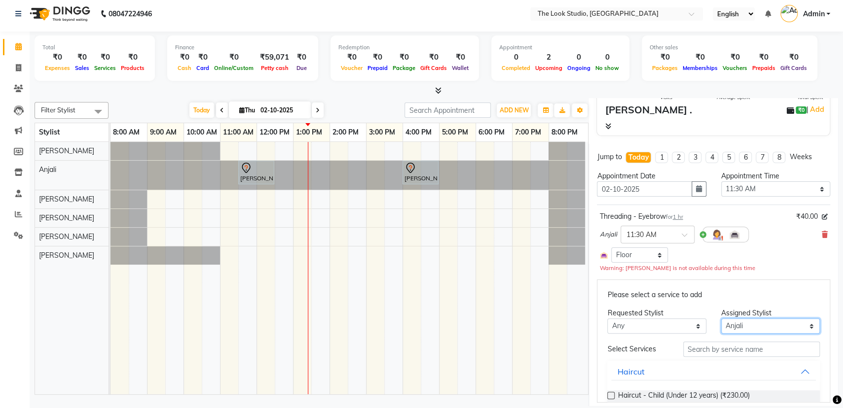
click at [737, 326] on select "Select [PERSON_NAME] [PERSON_NAME] [PERSON_NAME] [PERSON_NAME] [PERSON_NAME]" at bounding box center [770, 326] width 99 height 15
select select "53766"
click at [721, 319] on select "Select [PERSON_NAME] [PERSON_NAME] [PERSON_NAME] [PERSON_NAME] [PERSON_NAME]" at bounding box center [770, 326] width 99 height 15
click at [719, 350] on input "text" at bounding box center [751, 349] width 137 height 15
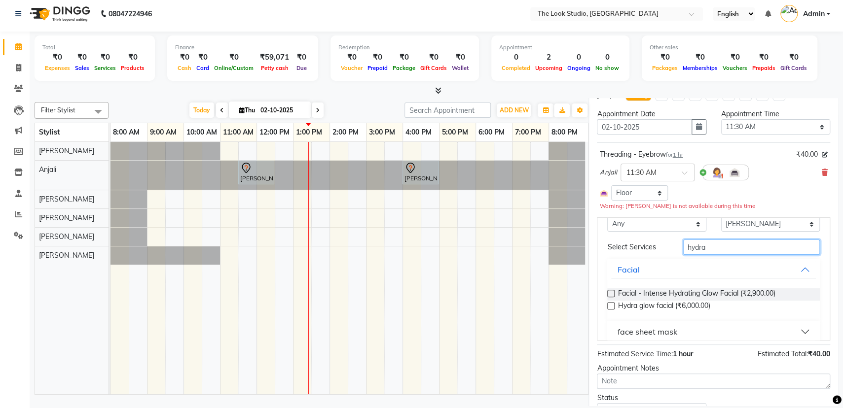
scroll to position [41, 0]
type input "hydra"
click at [613, 304] on label at bounding box center [610, 304] width 7 height 7
click at [613, 304] on input "checkbox" at bounding box center [610, 306] width 6 height 6
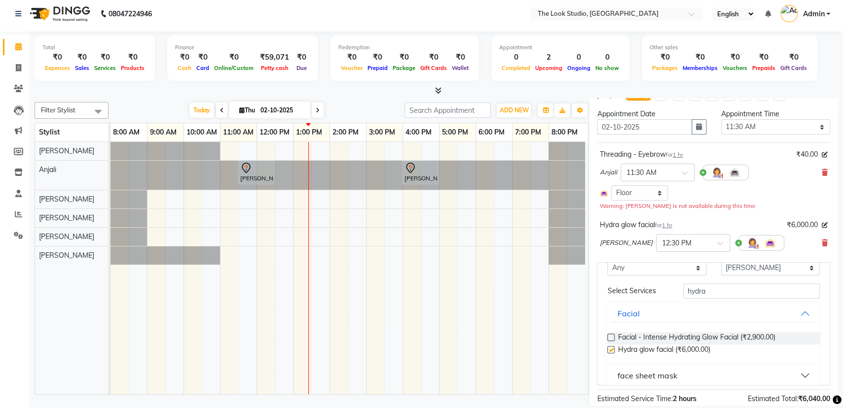
checkbox input "false"
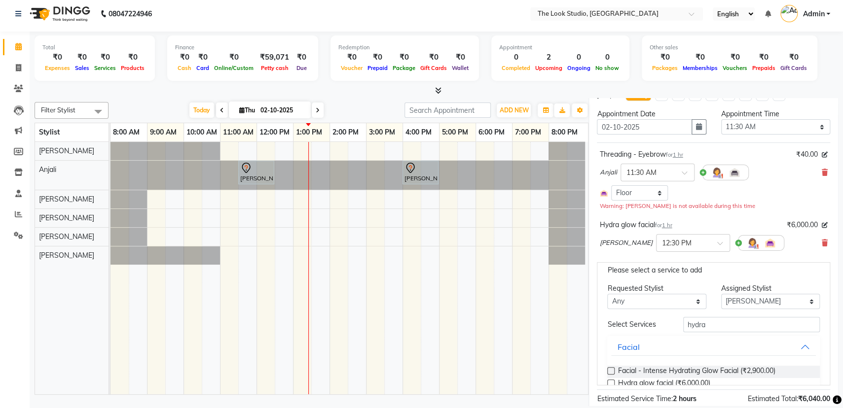
scroll to position [0, 0]
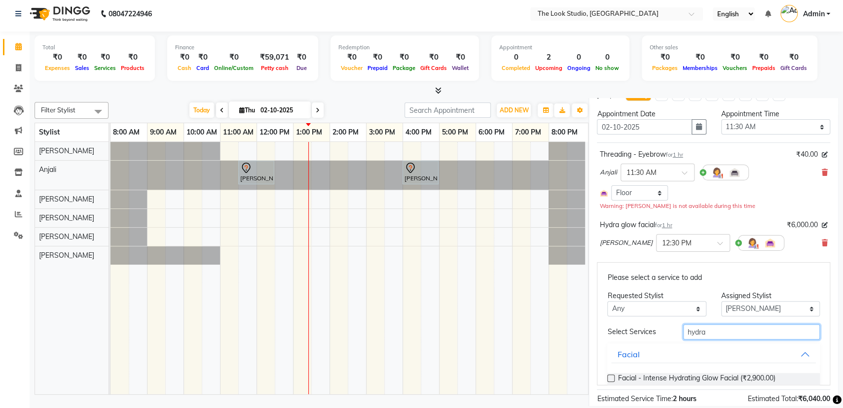
click at [735, 326] on input "hydra" at bounding box center [751, 332] width 137 height 15
type input "h"
type input "shee"
click at [611, 376] on label at bounding box center [610, 378] width 7 height 7
click at [611, 376] on input "checkbox" at bounding box center [610, 379] width 6 height 6
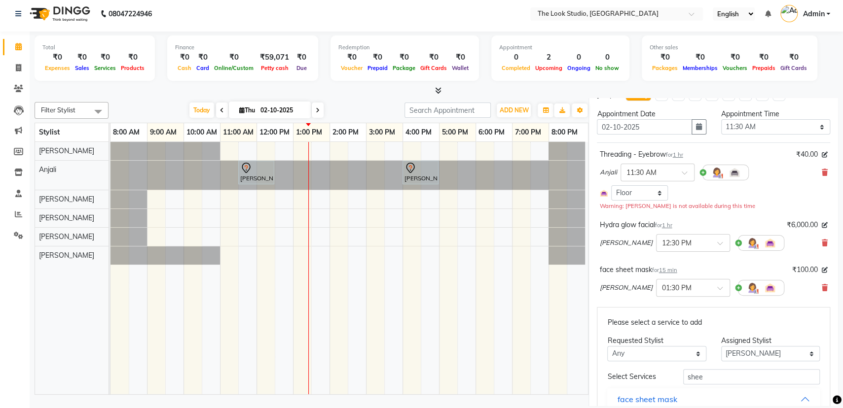
checkbox input "false"
click at [719, 372] on input "shee" at bounding box center [751, 377] width 137 height 15
type input "s"
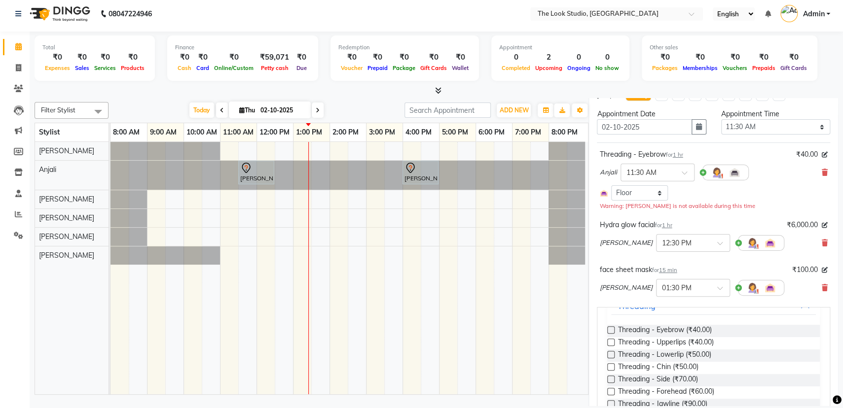
scroll to position [95, 0]
type input "threa"
click at [612, 328] on label at bounding box center [610, 328] width 7 height 7
click at [612, 328] on input "checkbox" at bounding box center [610, 329] width 6 height 6
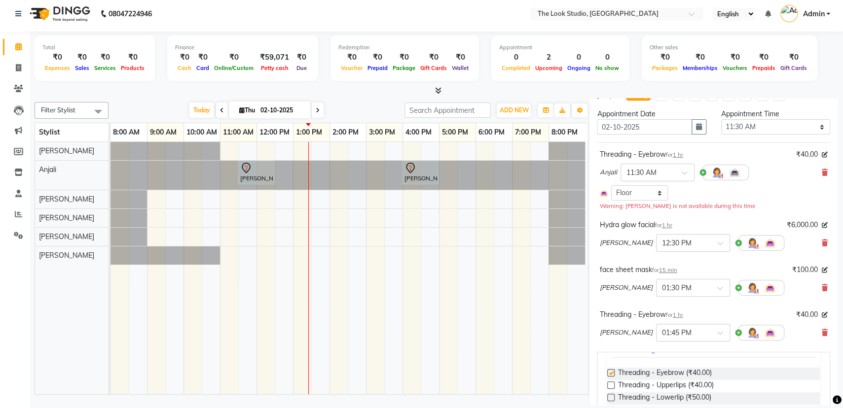
checkbox input "false"
click at [611, 382] on label at bounding box center [610, 385] width 7 height 7
click at [611, 383] on input "checkbox" at bounding box center [610, 386] width 6 height 6
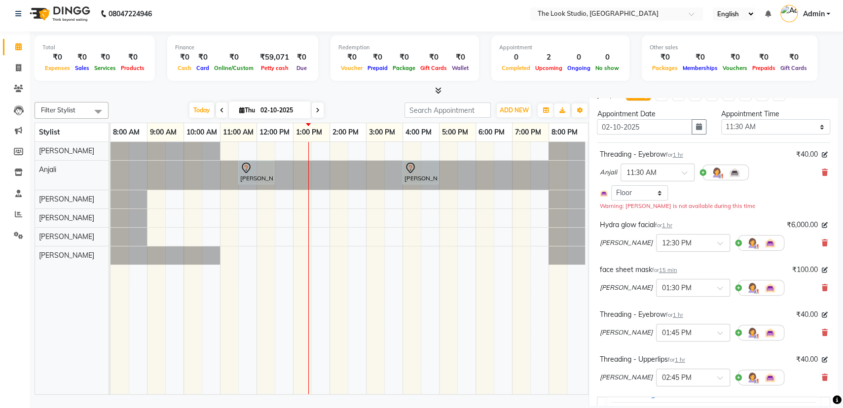
checkbox input "false"
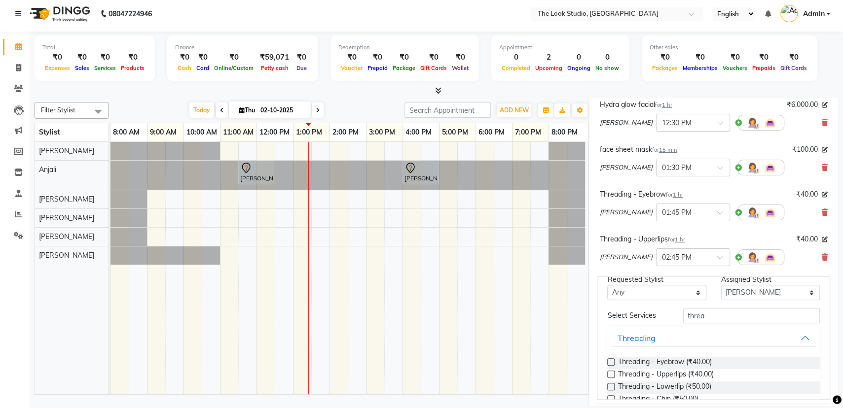
scroll to position [0, 0]
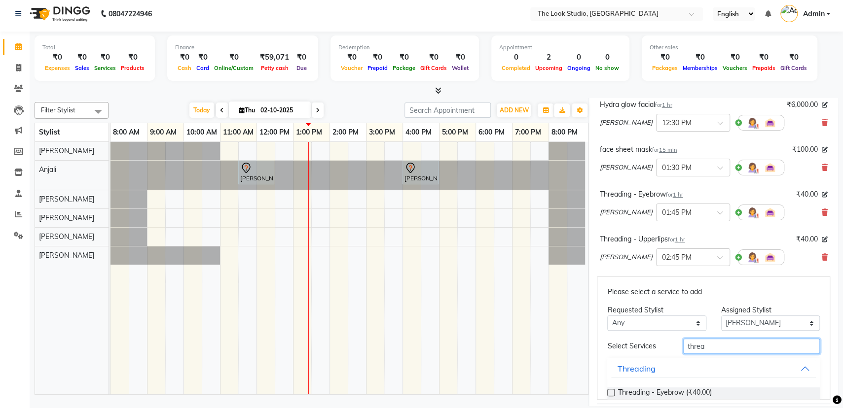
click at [747, 341] on input "threa" at bounding box center [751, 346] width 137 height 15
click at [743, 318] on select "Select [PERSON_NAME] [PERSON_NAME] [PERSON_NAME] [PERSON_NAME] [PERSON_NAME]" at bounding box center [770, 323] width 99 height 15
select select "45010"
click at [721, 316] on select "Select [PERSON_NAME] [PERSON_NAME] [PERSON_NAME] [PERSON_NAME] [PERSON_NAME]" at bounding box center [770, 323] width 99 height 15
click at [721, 351] on input "threa" at bounding box center [751, 346] width 137 height 15
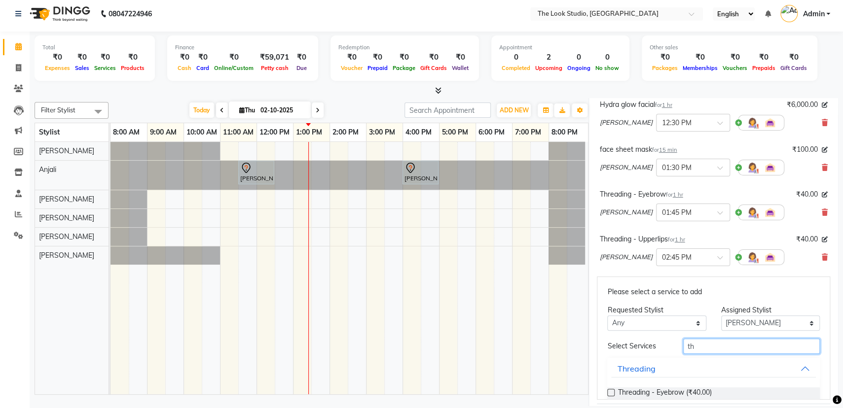
type input "t"
type input "[PERSON_NAME]"
click at [609, 392] on label at bounding box center [610, 392] width 7 height 7
click at [609, 392] on input "checkbox" at bounding box center [610, 394] width 6 height 6
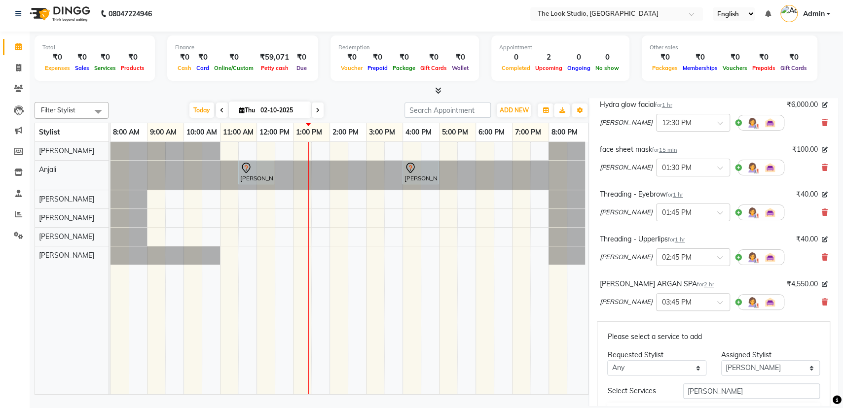
checkbox input "false"
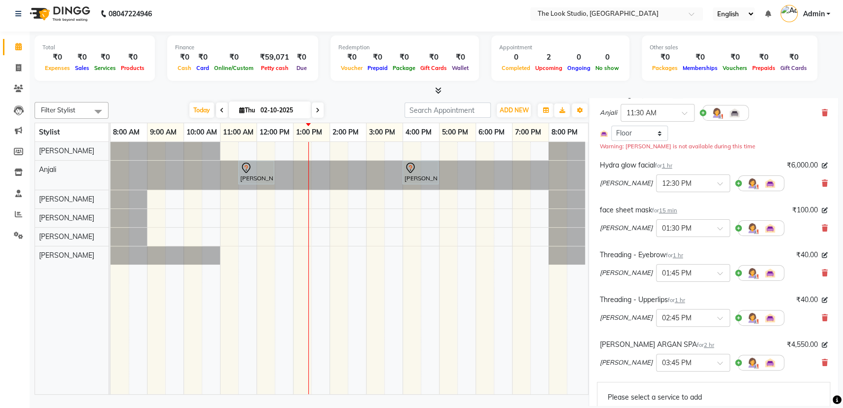
scroll to position [182, 0]
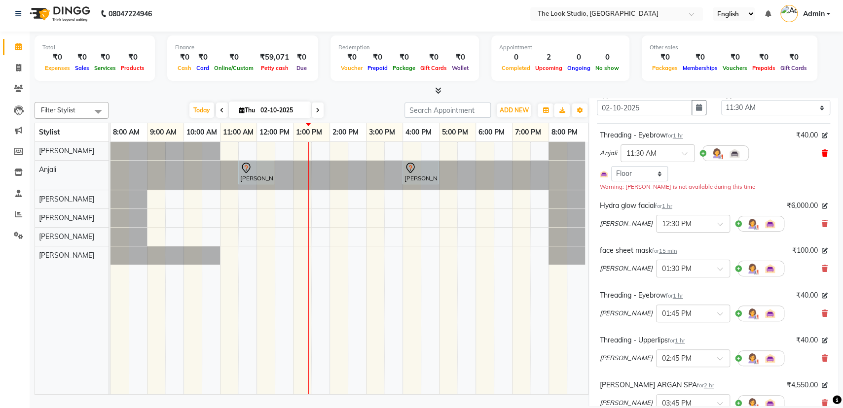
click at [822, 151] on icon at bounding box center [825, 153] width 6 height 7
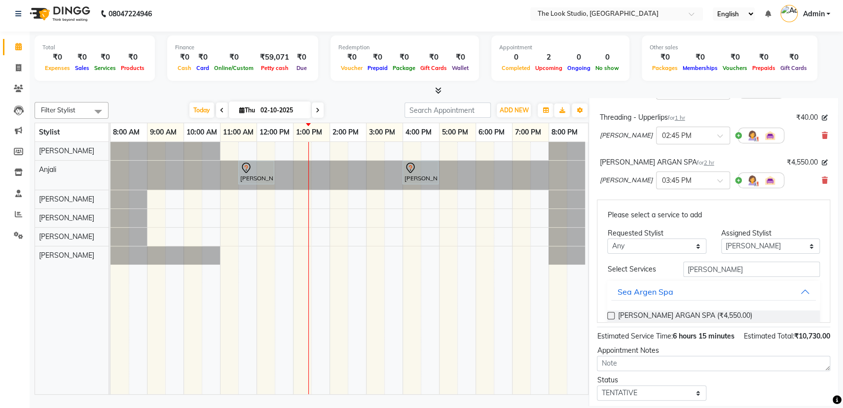
scroll to position [381, 0]
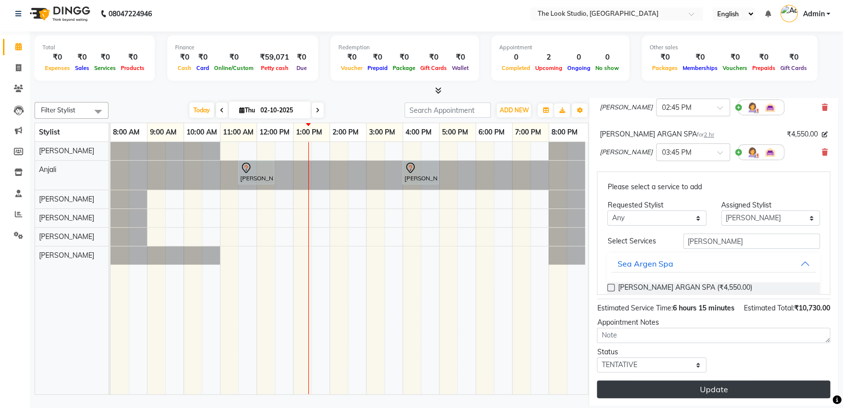
click at [761, 387] on button "Update" at bounding box center [713, 390] width 233 height 18
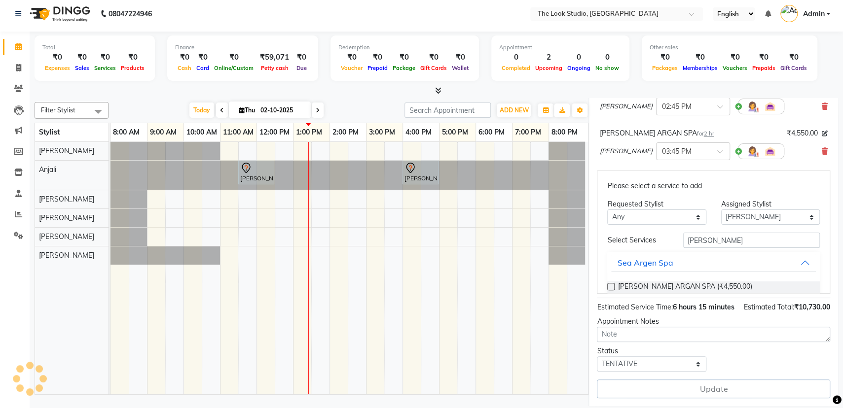
select select "45010"
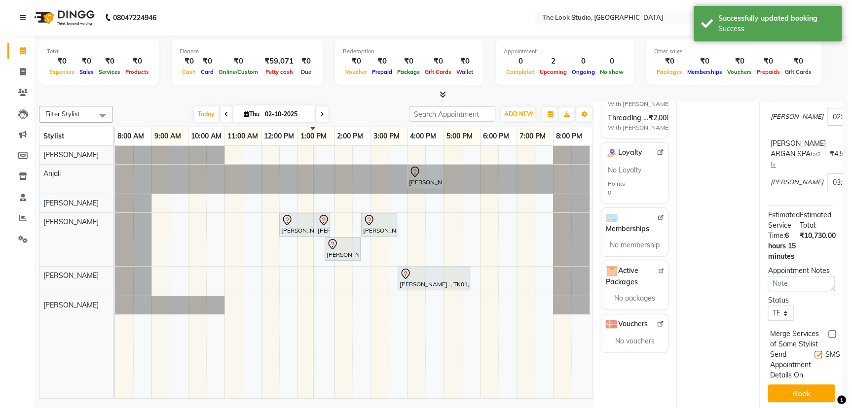
scroll to position [0, 0]
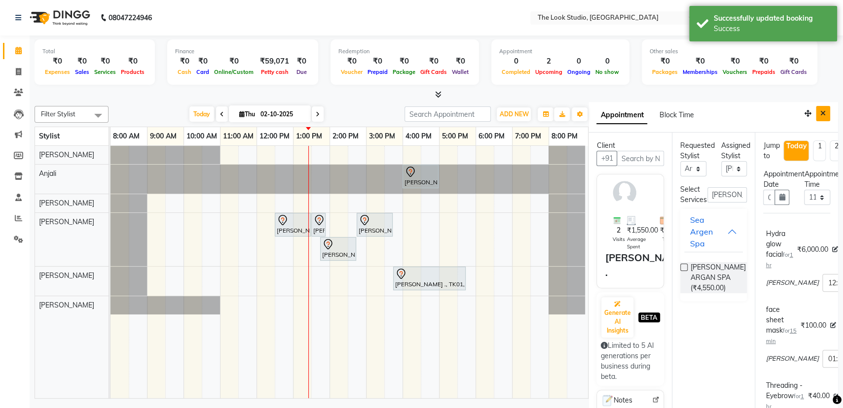
click at [819, 117] on button "Close" at bounding box center [823, 113] width 14 height 15
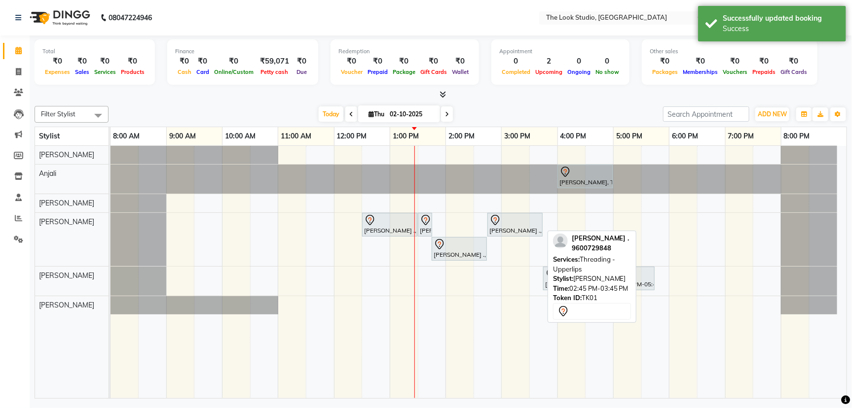
click at [510, 226] on div "[PERSON_NAME] ., TK01, 02:45 PM-03:45 PM, Threading - Upperlips" at bounding box center [514, 225] width 53 height 21
select select "7"
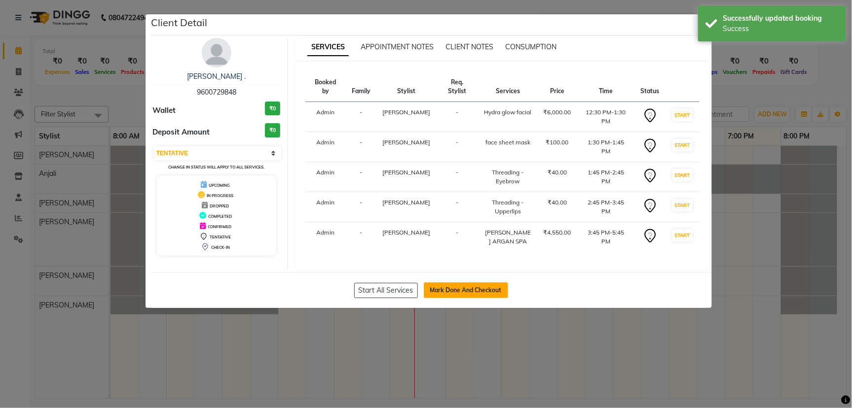
click at [487, 292] on button "Mark Done And Checkout" at bounding box center [466, 291] width 84 height 16
select select "service"
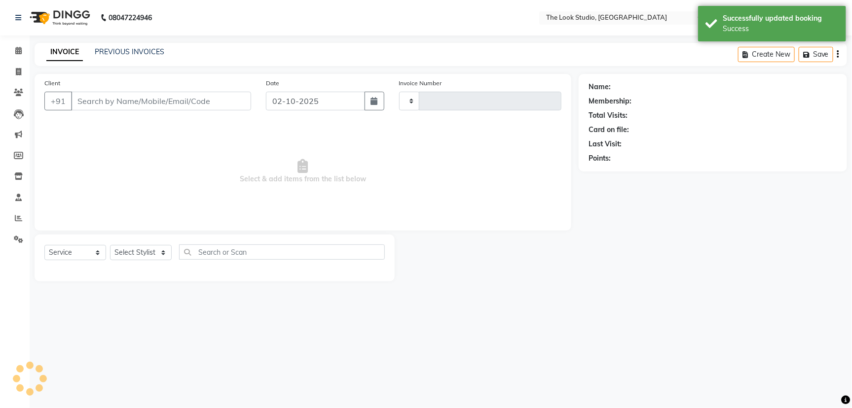
type input "0916"
select select "6149"
select select "product"
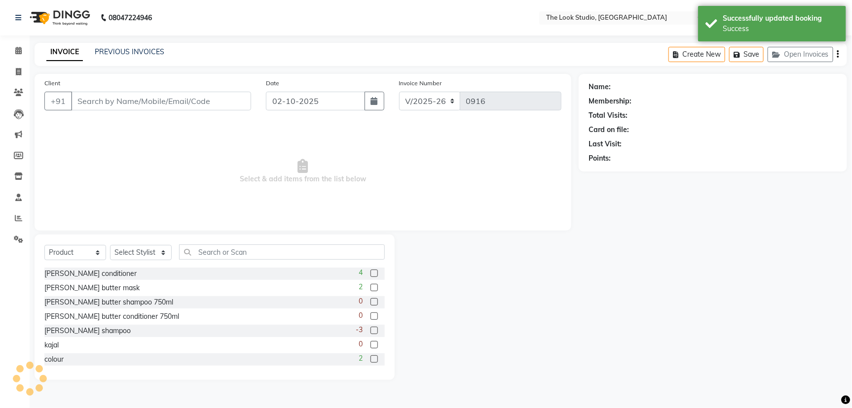
type input "9600729848"
select select "45010"
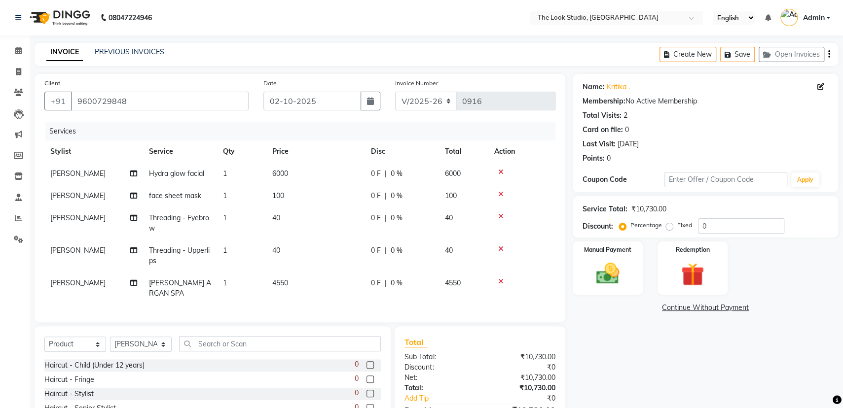
click at [396, 287] on span "0 %" at bounding box center [397, 283] width 12 height 10
select select "45010"
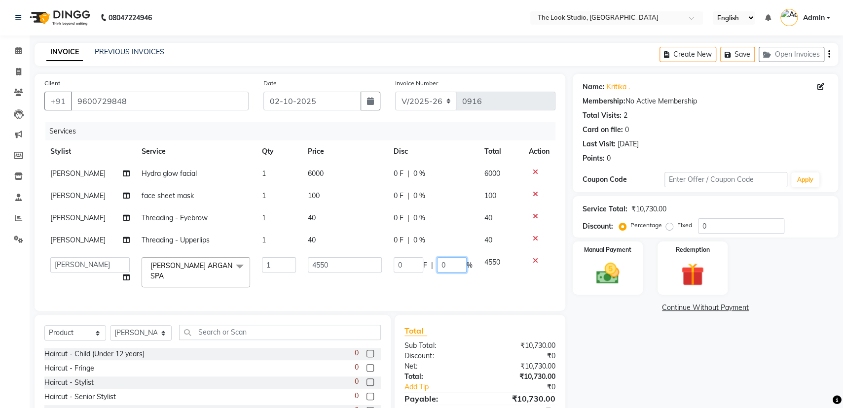
click at [443, 268] on input "0" at bounding box center [452, 265] width 30 height 15
type input "40"
click at [463, 278] on tr "[PERSON_NAME] [PERSON_NAME] Danish [PERSON_NAME] [PERSON_NAME] [PERSON_NAME] [P…" at bounding box center [299, 273] width 511 height 42
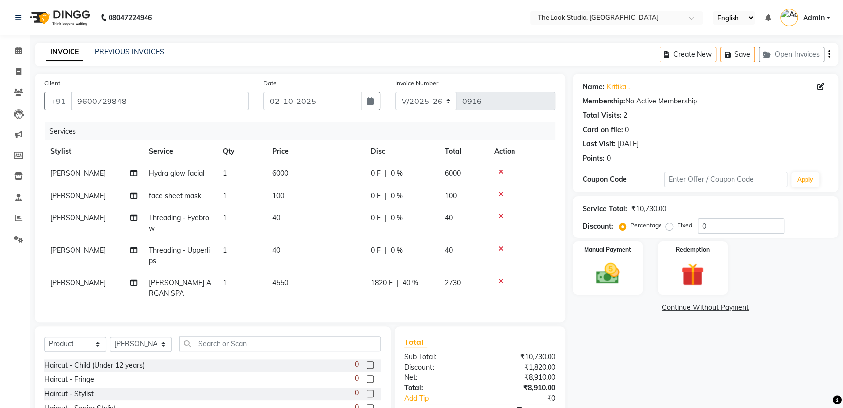
click at [378, 173] on span "0 F" at bounding box center [376, 174] width 10 height 10
select select "53766"
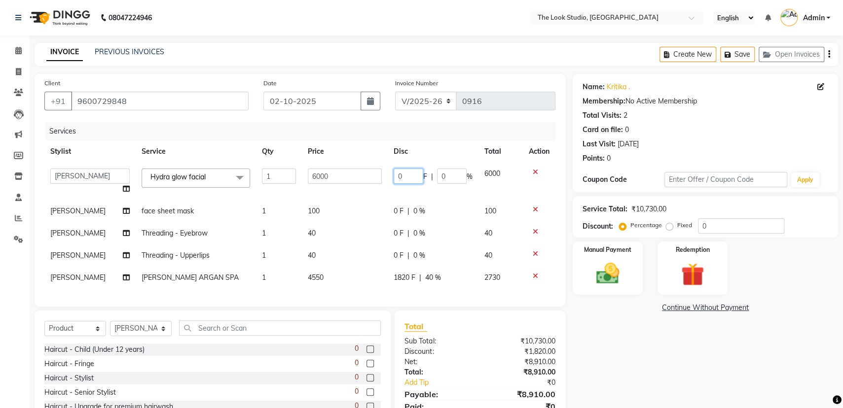
click at [407, 174] on input "0" at bounding box center [409, 176] width 30 height 15
type input "4000"
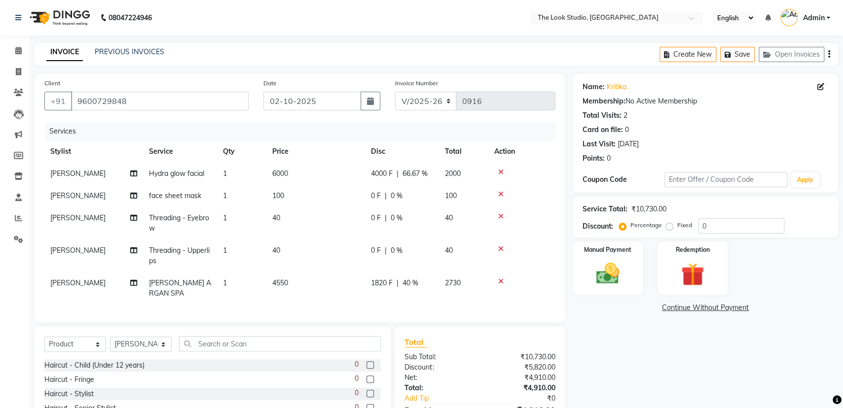
click at [440, 195] on tbody "[PERSON_NAME] Hydra glow facial 1 6000 4000 F | 66.67 % 2000 [PERSON_NAME] face…" at bounding box center [299, 234] width 511 height 142
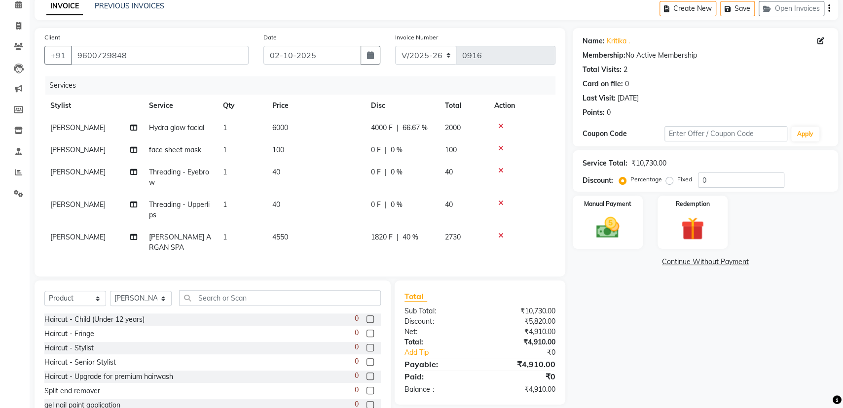
scroll to position [46, 0]
click at [84, 299] on select "Select Service Product Membership Package Voucher Prepaid Gift Card" at bounding box center [75, 298] width 62 height 15
select select "service"
click at [44, 291] on select "Select Service Product Membership Package Voucher Prepaid Gift Card" at bounding box center [75, 298] width 62 height 15
click at [133, 293] on select "Select Stylist [PERSON_NAME] [PERSON_NAME] Danish [PERSON_NAME] [PERSON_NAME] […" at bounding box center [141, 298] width 62 height 15
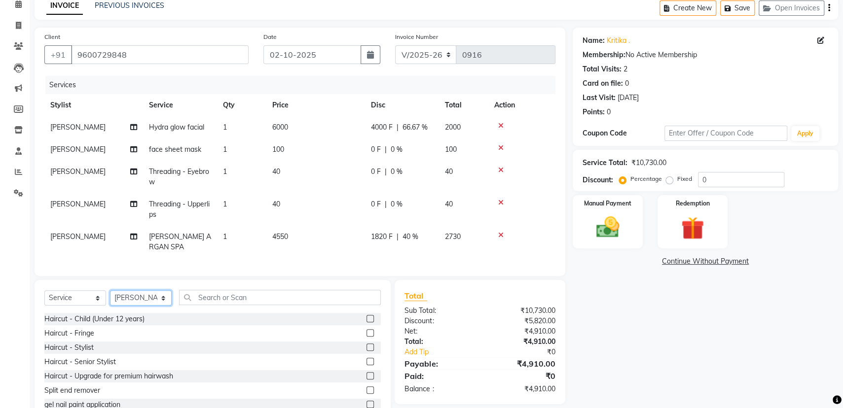
select select "53766"
click at [110, 291] on select "Select Stylist [PERSON_NAME] [PERSON_NAME] Danish [PERSON_NAME] [PERSON_NAME] […" at bounding box center [141, 298] width 62 height 15
click at [209, 291] on input "text" at bounding box center [280, 297] width 202 height 15
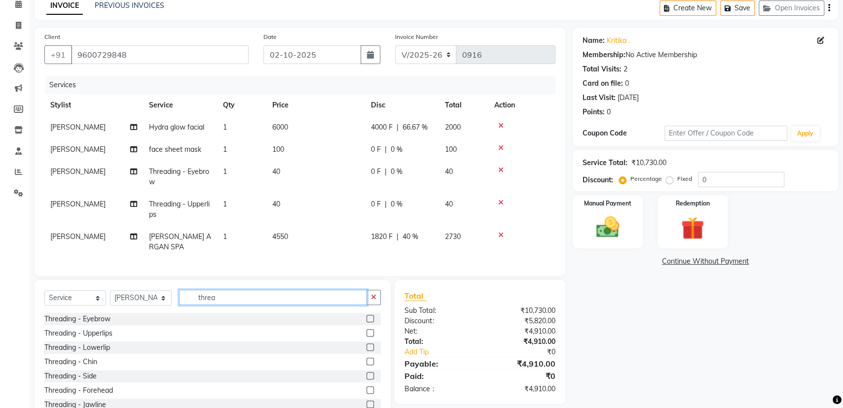
type input "threa"
click at [367, 388] on label at bounding box center [370, 390] width 7 height 7
click at [367, 388] on input "checkbox" at bounding box center [370, 391] width 6 height 6
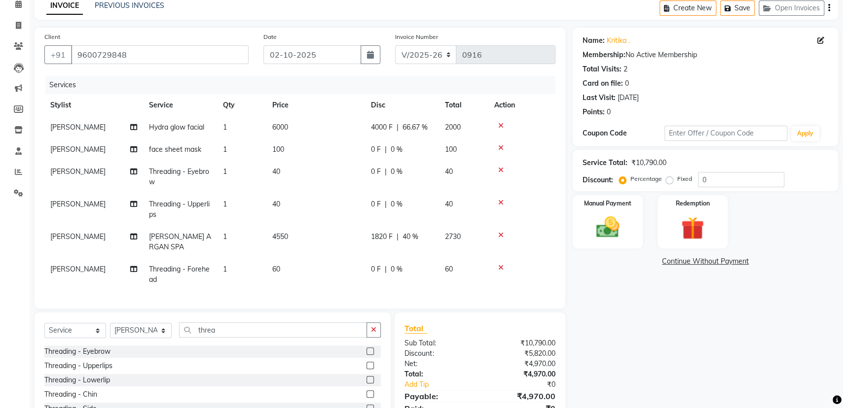
checkbox input "false"
click at [591, 236] on img at bounding box center [607, 228] width 39 height 28
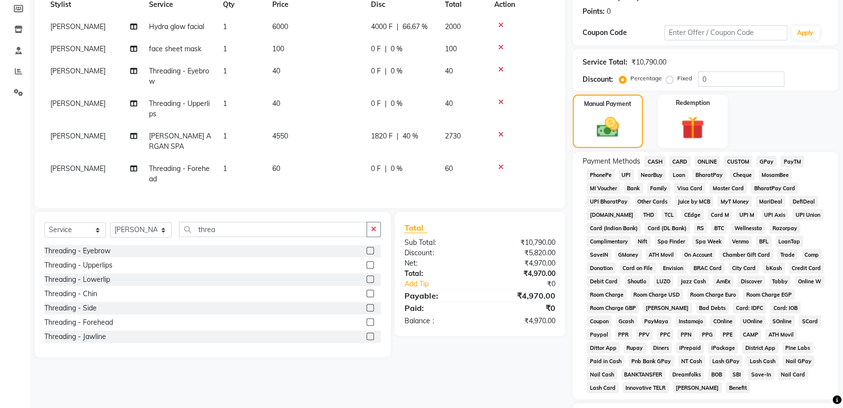
scroll to position [159, 0]
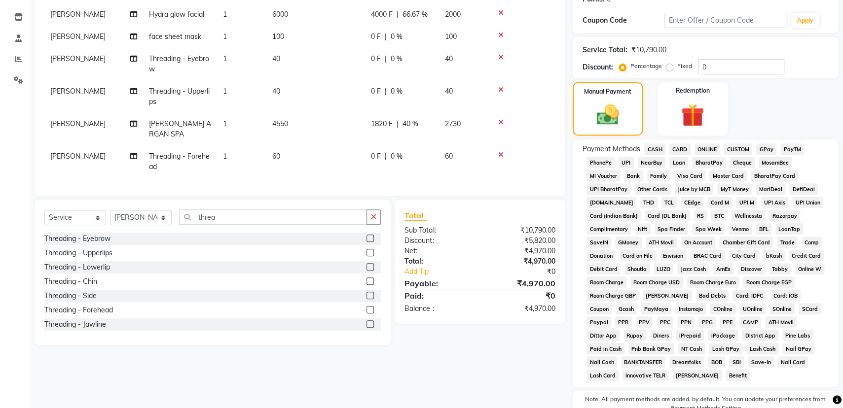
click at [684, 147] on span "CARD" at bounding box center [679, 149] width 21 height 11
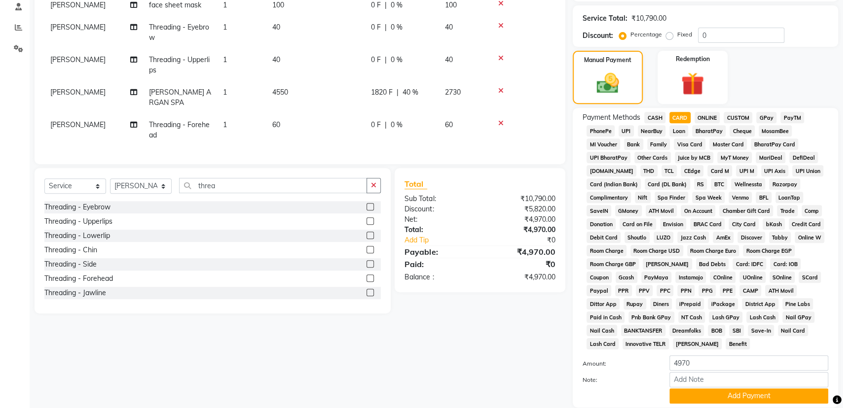
scroll to position [262, 0]
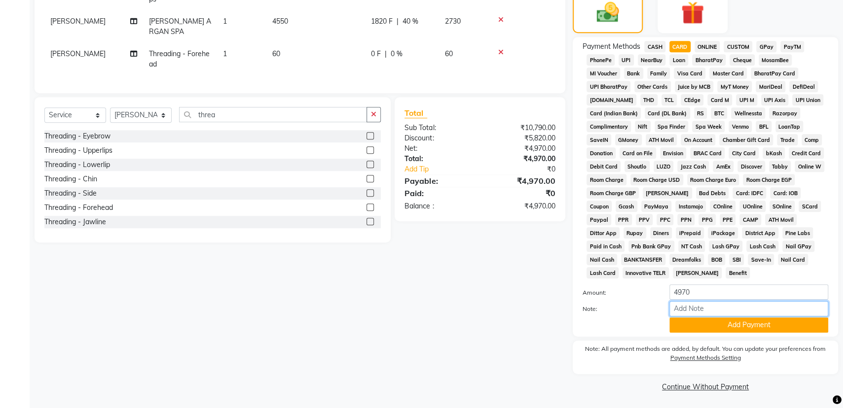
click at [748, 310] on input "Note:" at bounding box center [748, 308] width 159 height 15
type input "card no - 8418"
click at [711, 324] on button "Add Payment" at bounding box center [748, 325] width 159 height 15
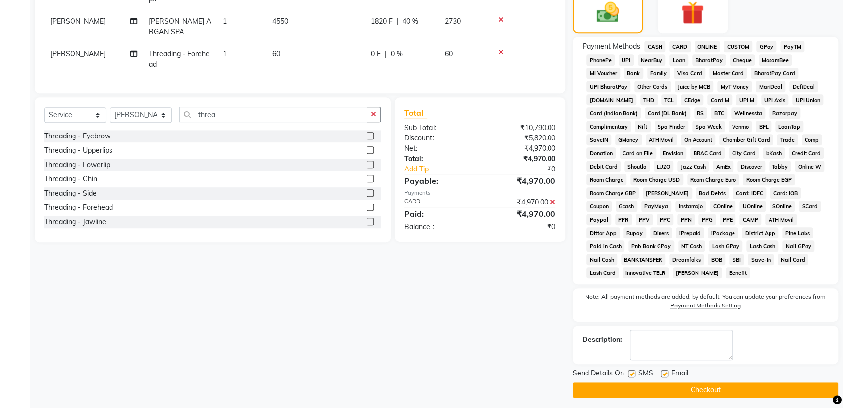
click at [664, 371] on label at bounding box center [664, 373] width 7 height 7
click at [664, 371] on input "checkbox" at bounding box center [664, 374] width 6 height 6
checkbox input "false"
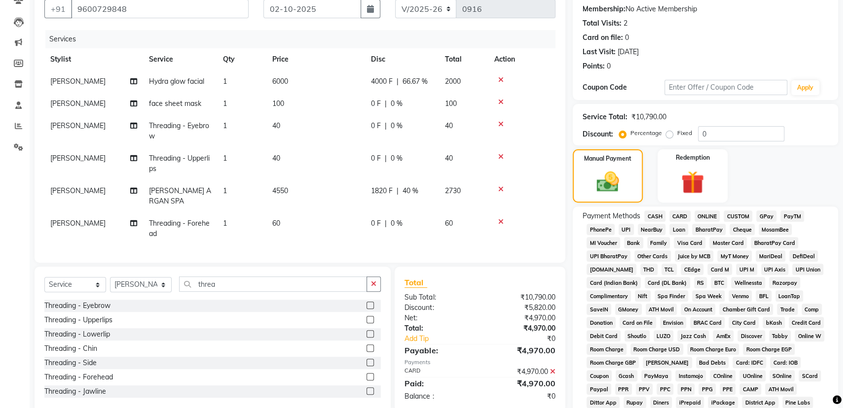
scroll to position [0, 0]
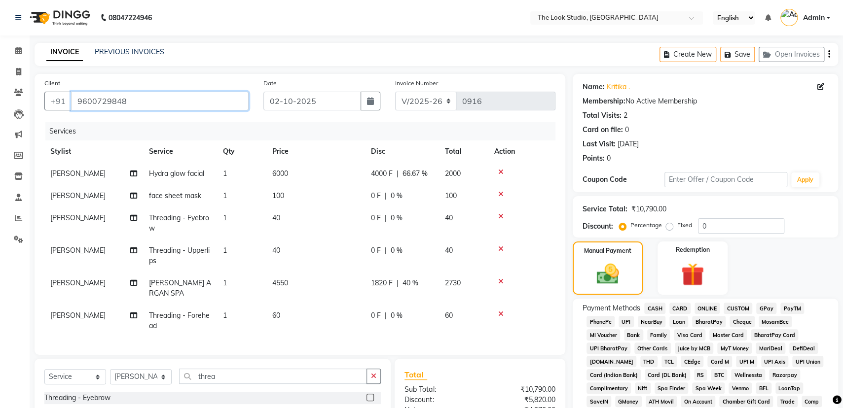
drag, startPoint x: 130, startPoint y: 106, endPoint x: 72, endPoint y: 104, distance: 57.8
click at [72, 104] on input "9600729848" at bounding box center [160, 101] width 178 height 19
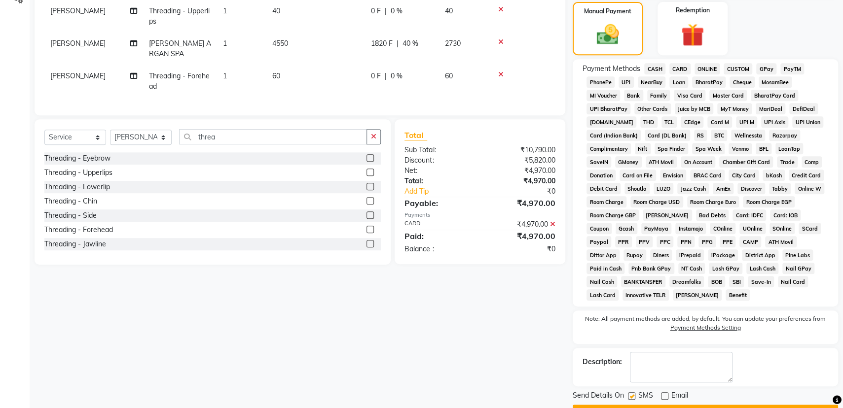
scroll to position [265, 0]
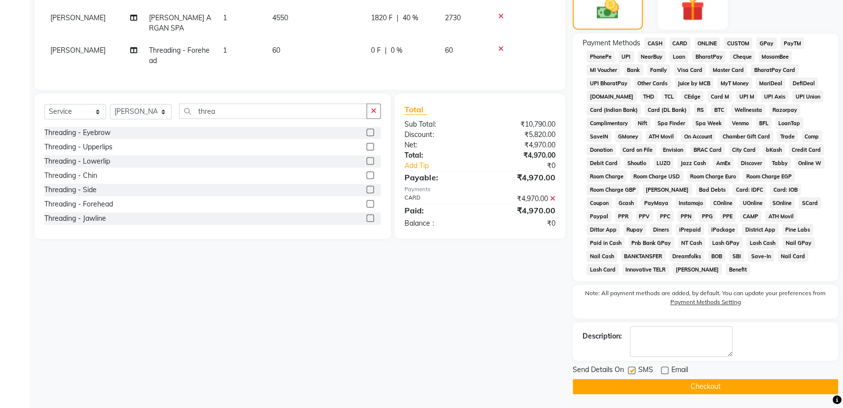
click at [719, 392] on button "Checkout" at bounding box center [705, 386] width 265 height 15
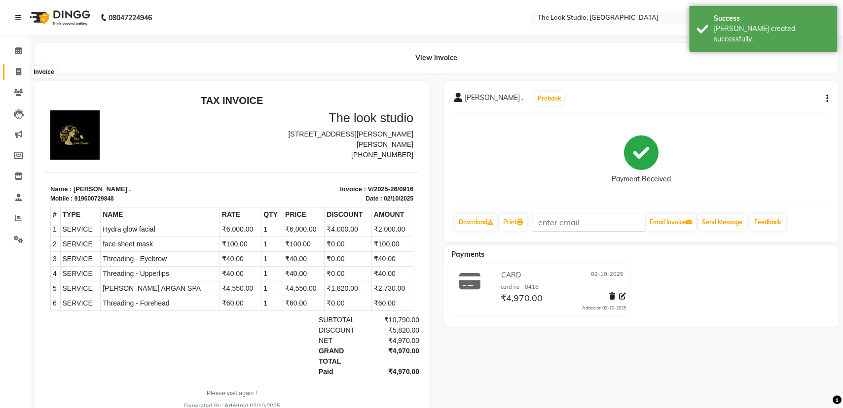
click at [20, 72] on icon at bounding box center [18, 71] width 5 height 7
select select "service"
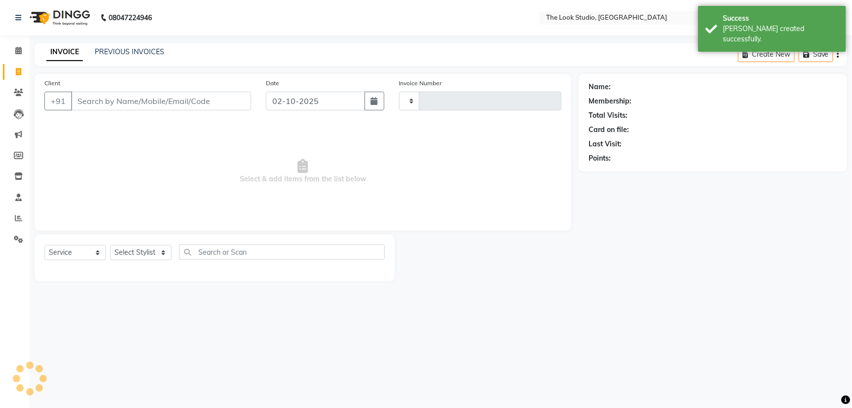
type input "0917"
select select "6149"
select select "product"
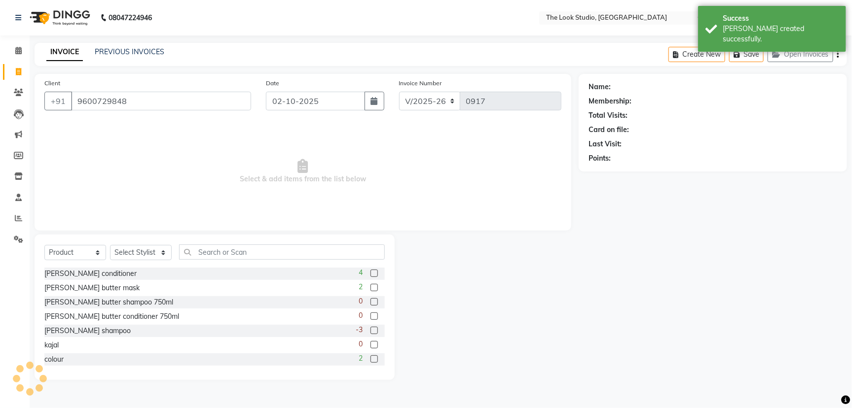
type input "9600729848"
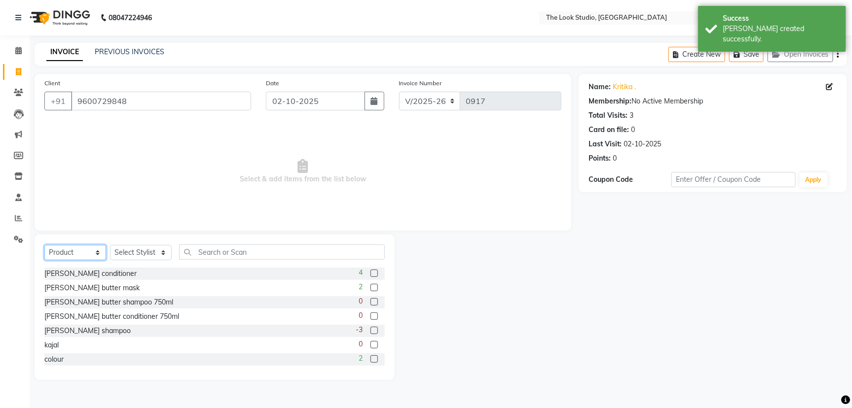
click at [78, 253] on select "Select Service Product Membership Package Voucher Prepaid Gift Card" at bounding box center [75, 252] width 62 height 15
select select "service"
click at [44, 245] on select "Select Service Product Membership Package Voucher Prepaid Gift Card" at bounding box center [75, 252] width 62 height 15
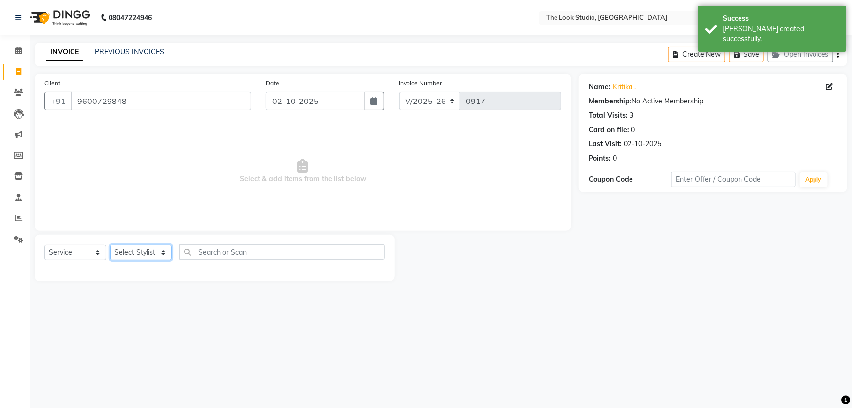
click at [134, 258] on select "Select Stylist [PERSON_NAME] [PERSON_NAME] Danish [PERSON_NAME] [PERSON_NAME] […" at bounding box center [141, 252] width 62 height 15
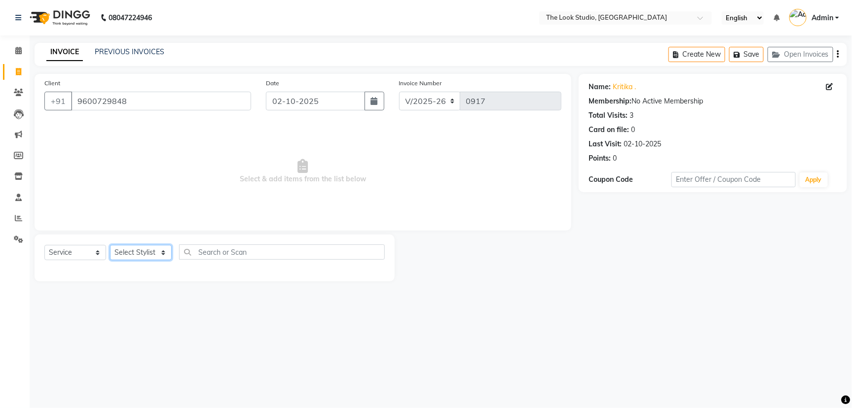
select select "53766"
click at [110, 245] on select "Select Stylist [PERSON_NAME] [PERSON_NAME] Danish [PERSON_NAME] [PERSON_NAME] […" at bounding box center [141, 252] width 62 height 15
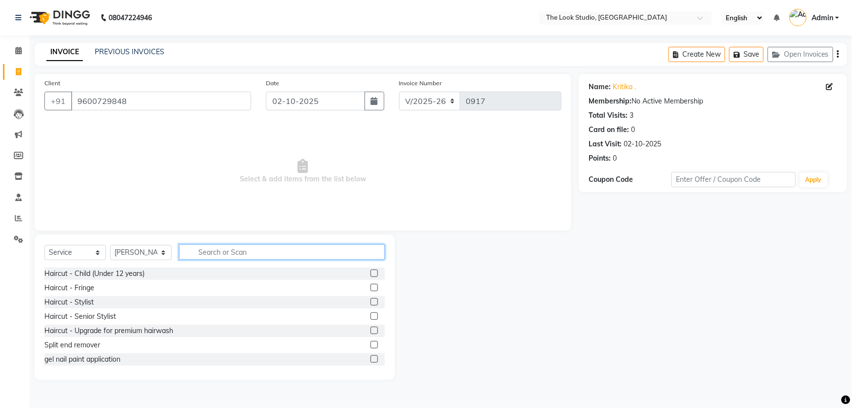
click at [236, 249] on input "text" at bounding box center [282, 252] width 206 height 15
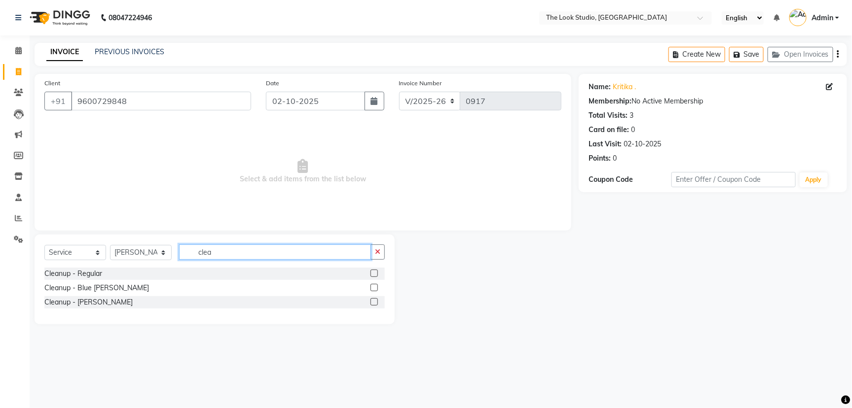
type input "clea"
drag, startPoint x: 85, startPoint y: 247, endPoint x: 83, endPoint y: 254, distance: 6.6
click at [85, 247] on select "Select Service Product Membership Package Voucher Prepaid Gift Card" at bounding box center [75, 252] width 62 height 15
select select "product"
click at [44, 245] on select "Select Service Product Membership Package Voucher Prepaid Gift Card" at bounding box center [75, 252] width 62 height 15
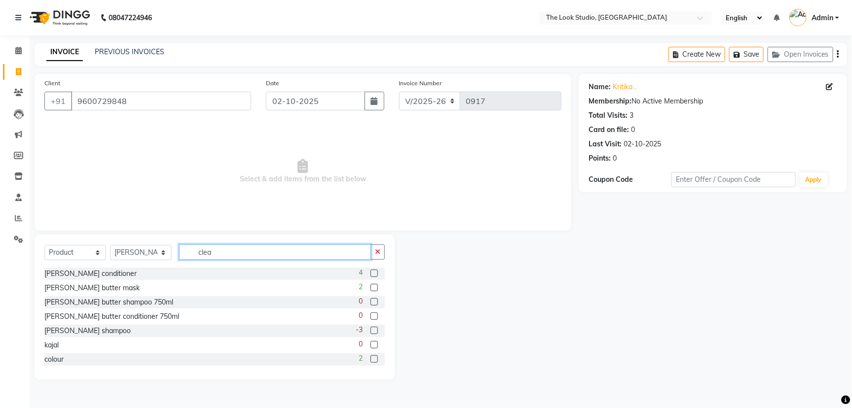
click at [232, 254] on input "clea" at bounding box center [275, 252] width 192 height 15
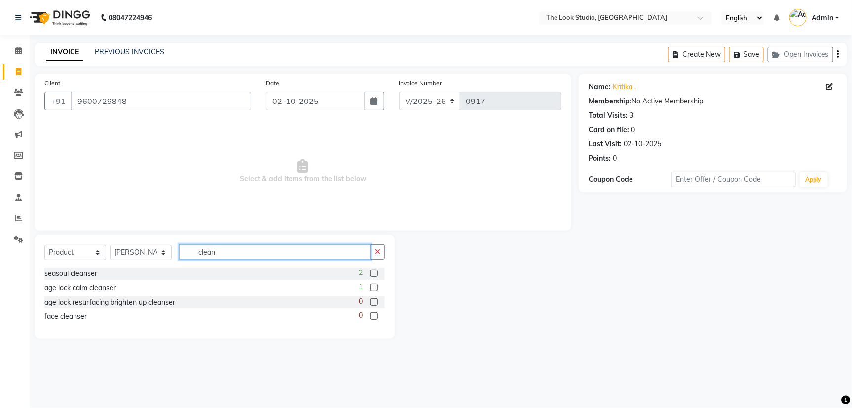
type input "clean"
click at [373, 287] on label at bounding box center [373, 287] width 7 height 7
click at [373, 287] on input "checkbox" at bounding box center [373, 288] width 6 height 6
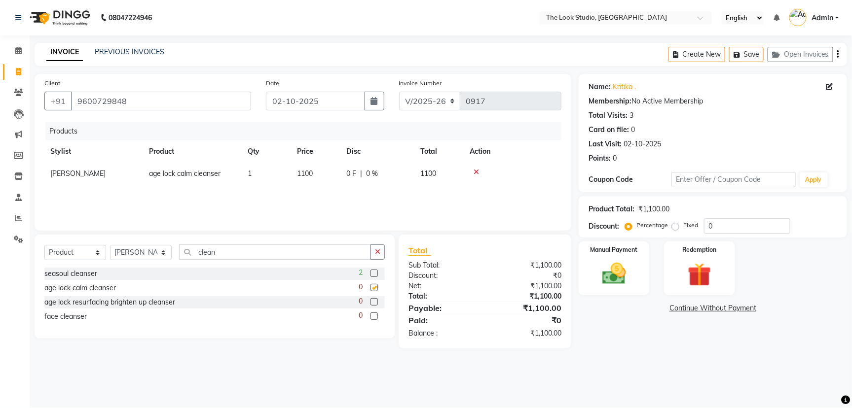
checkbox input "false"
click at [619, 281] on img at bounding box center [614, 274] width 40 height 28
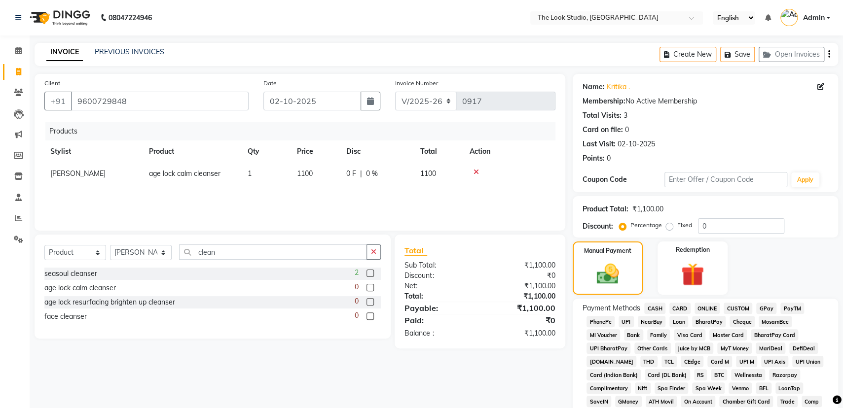
drag, startPoint x: 676, startPoint y: 307, endPoint x: 717, endPoint y: 314, distance: 41.6
click at [682, 309] on span "CARD" at bounding box center [679, 308] width 21 height 11
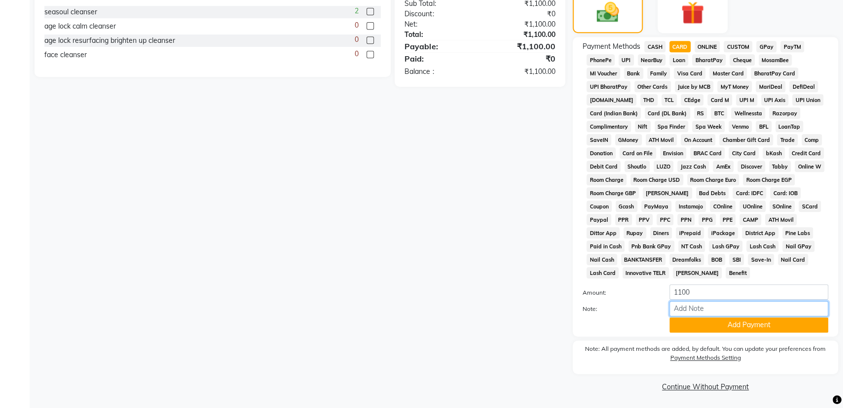
click at [689, 308] on input "Note:" at bounding box center [748, 308] width 159 height 15
type input "card no - 8418"
click at [722, 323] on button "Add Payment" at bounding box center [748, 325] width 159 height 15
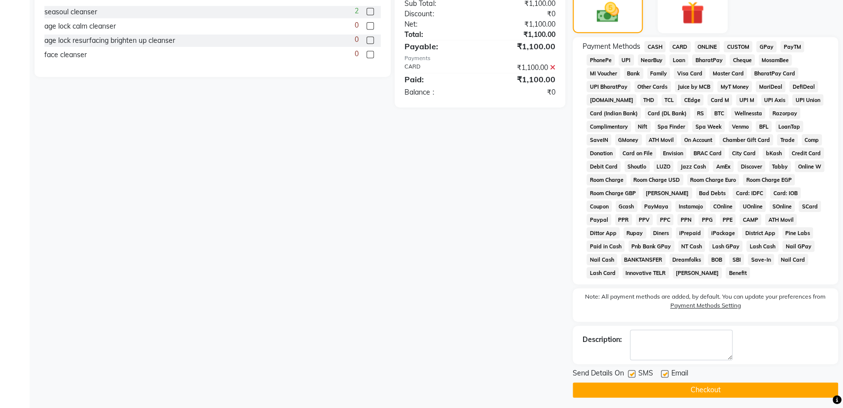
click at [666, 369] on div "Email" at bounding box center [678, 375] width 35 height 12
click at [666, 375] on label at bounding box center [664, 373] width 7 height 7
click at [666, 375] on input "checkbox" at bounding box center [664, 374] width 6 height 6
checkbox input "false"
click at [665, 388] on button "Checkout" at bounding box center [705, 390] width 265 height 15
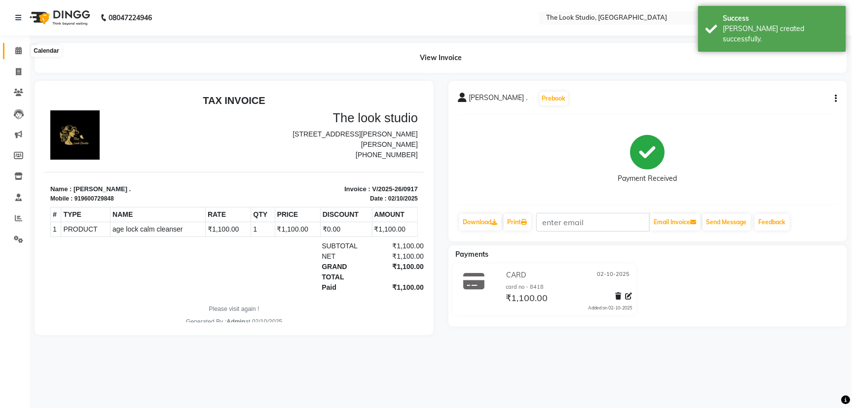
drag, startPoint x: 19, startPoint y: 51, endPoint x: 25, endPoint y: 53, distance: 5.8
click at [20, 51] on icon at bounding box center [18, 50] width 6 height 7
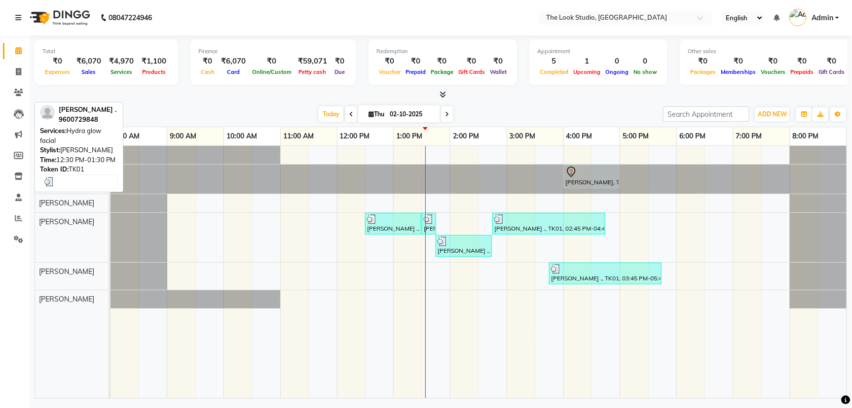
click at [391, 229] on div "[PERSON_NAME] ., TK01, 12:30 PM-01:30 PM, Hydra glow facial" at bounding box center [393, 224] width 54 height 19
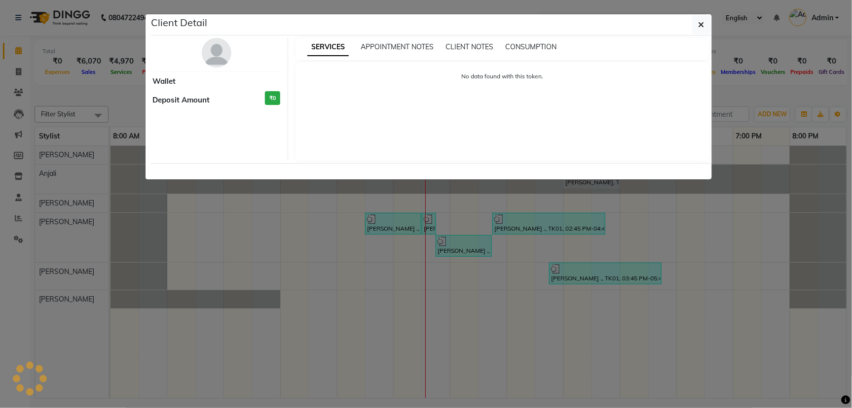
select select "3"
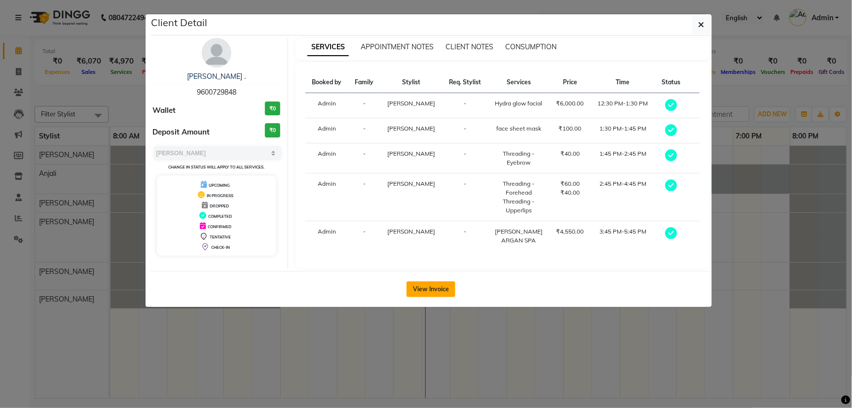
click at [436, 291] on button "View Invoice" at bounding box center [431, 290] width 49 height 16
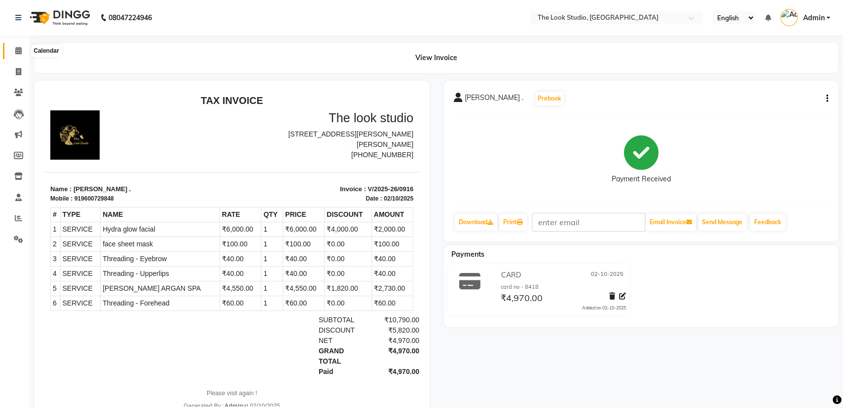
click at [17, 49] on icon at bounding box center [18, 50] width 6 height 7
